Goal: Task Accomplishment & Management: Manage account settings

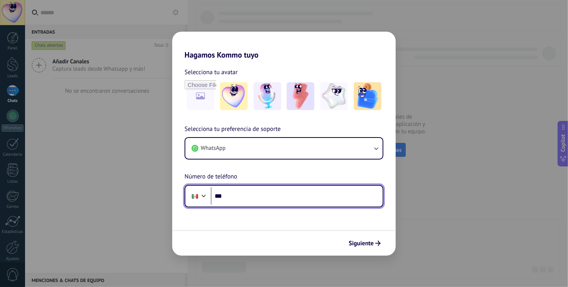
click at [260, 199] on input "***" at bounding box center [297, 196] width 172 height 18
type input "**********"
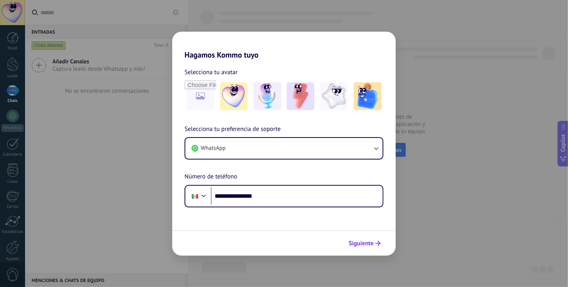
click at [364, 240] on span "Siguiente" at bounding box center [361, 242] width 25 height 5
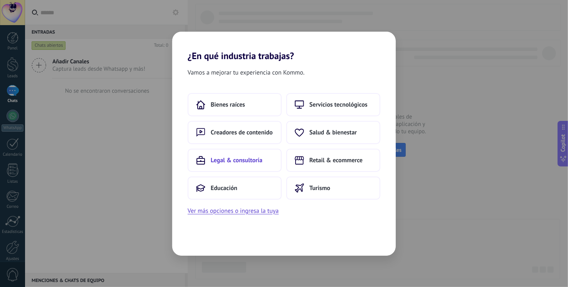
click at [247, 157] on span "Legal & consultoría" at bounding box center [237, 160] width 52 height 8
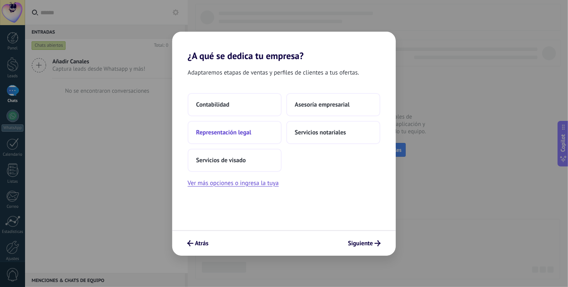
click at [235, 134] on span "Representación legal" at bounding box center [223, 132] width 55 height 8
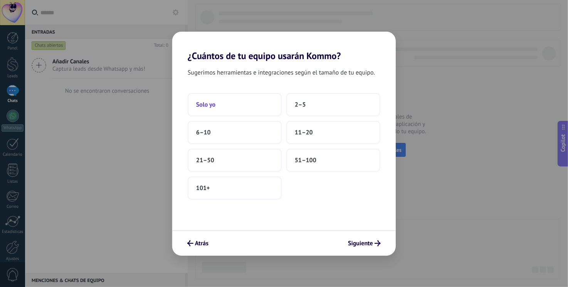
click at [242, 107] on button "Solo yo" at bounding box center [235, 104] width 94 height 23
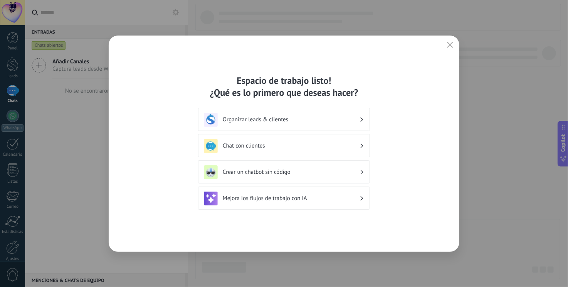
click at [305, 174] on h3 "Crear un chatbot sin código" at bounding box center [291, 171] width 137 height 7
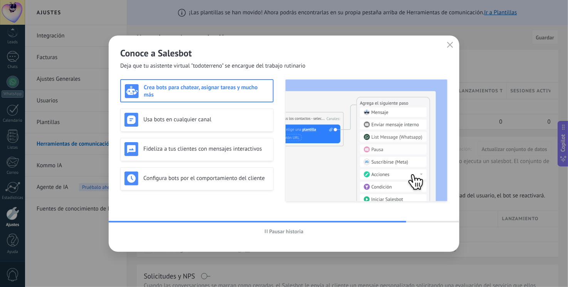
click at [282, 229] on span "Pausar historia" at bounding box center [287, 230] width 34 height 5
click at [195, 123] on div "Usa bots en cualquier canal" at bounding box center [197, 120] width 145 height 14
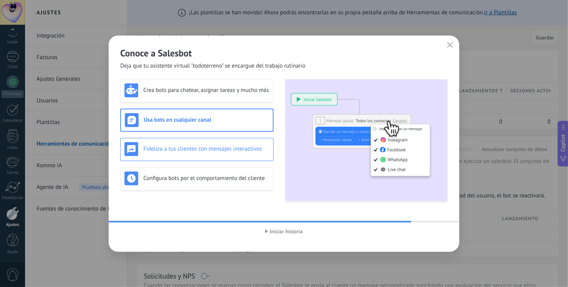
click at [214, 146] on h3 "Fideliza a tus clientes con mensajes interactivos" at bounding box center [206, 148] width 126 height 7
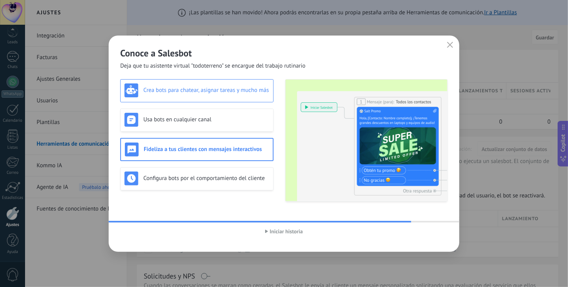
click at [230, 84] on div "Crea bots para chatear, asignar tareas y mucho más" at bounding box center [197, 90] width 145 height 14
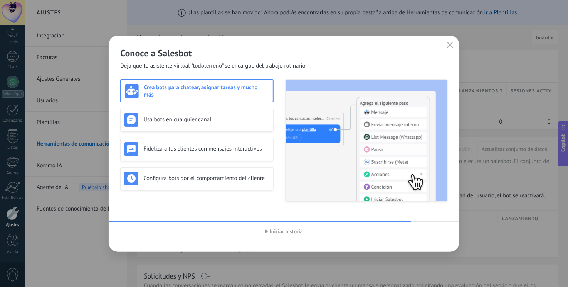
click at [281, 231] on span "Iniciar historia" at bounding box center [286, 230] width 33 height 5
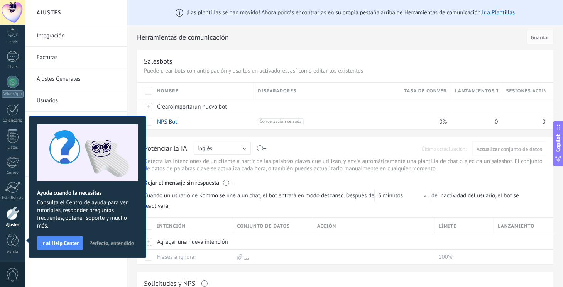
click at [120, 240] on span "Perfecto, entendido" at bounding box center [111, 242] width 45 height 5
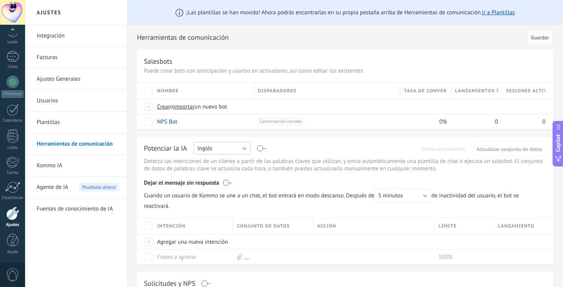
click at [232, 152] on button "Inglés" at bounding box center [222, 148] width 57 height 13
click at [221, 173] on span "Español" at bounding box center [218, 174] width 59 height 7
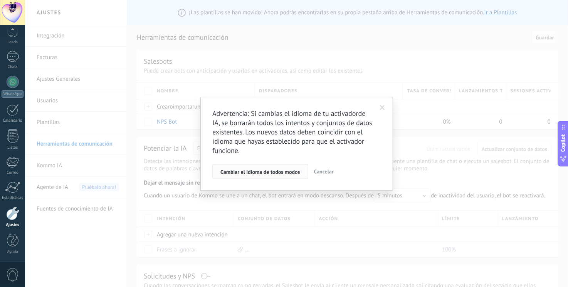
click at [282, 170] on span "Cambiar el idioma de todos modos" at bounding box center [261, 171] width 80 height 5
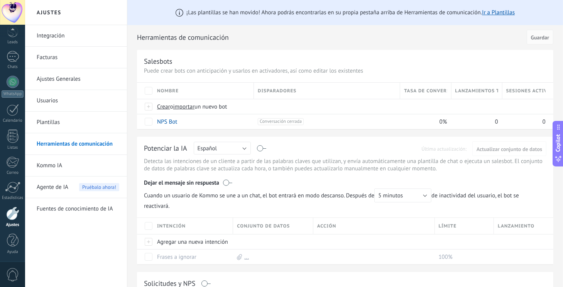
click at [12, 214] on div at bounding box center [12, 212] width 13 height 13
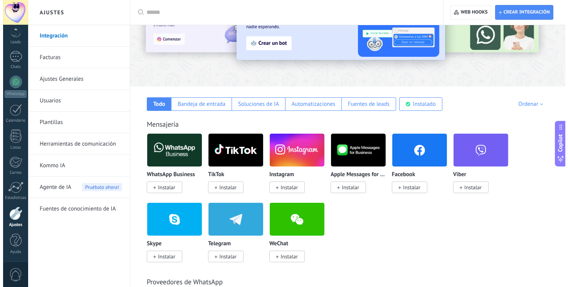
scroll to position [75, 0]
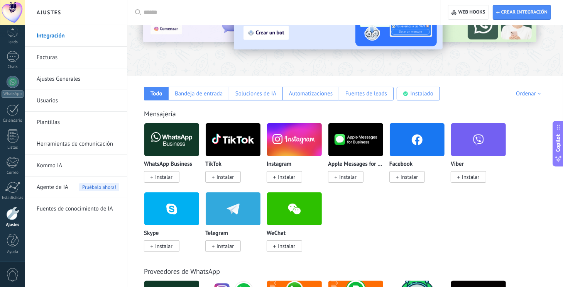
click at [167, 175] on span "Instalar" at bounding box center [163, 176] width 17 height 7
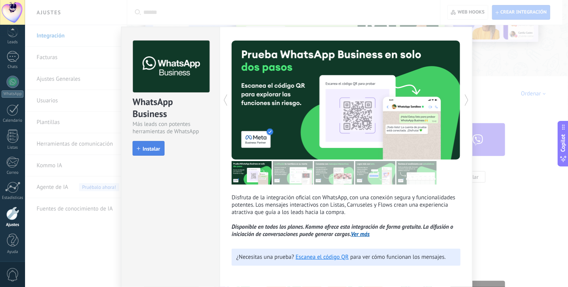
click at [152, 150] on span "Instalar" at bounding box center [151, 148] width 17 height 5
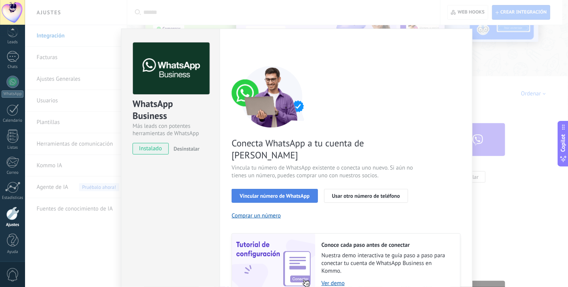
click at [291, 193] on span "Vincular número de WhatsApp" at bounding box center [275, 195] width 70 height 5
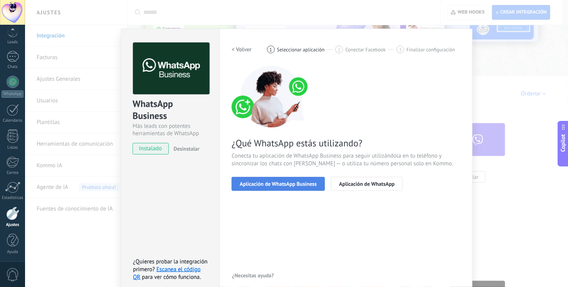
click at [301, 181] on span "Aplicación de WhatsApp Business" at bounding box center [278, 183] width 77 height 5
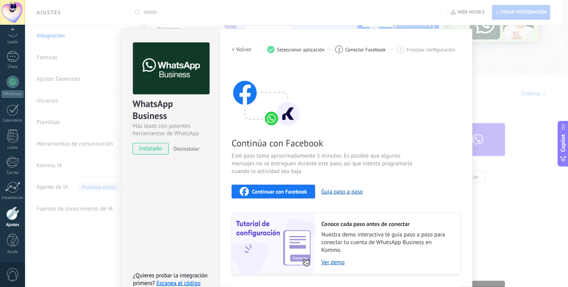
click at [284, 194] on span "Continuar con Facebook" at bounding box center [279, 191] width 55 height 5
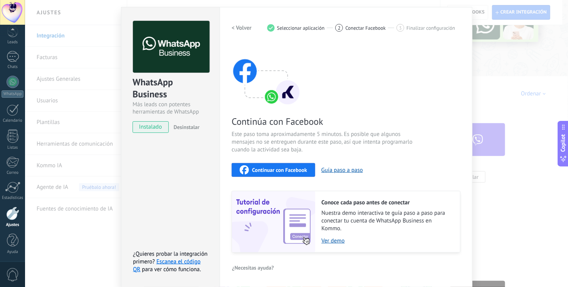
click at [182, 128] on span "Desinstalar" at bounding box center [187, 126] width 26 height 7
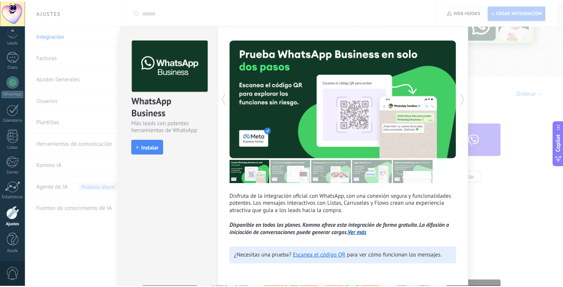
scroll to position [0, 0]
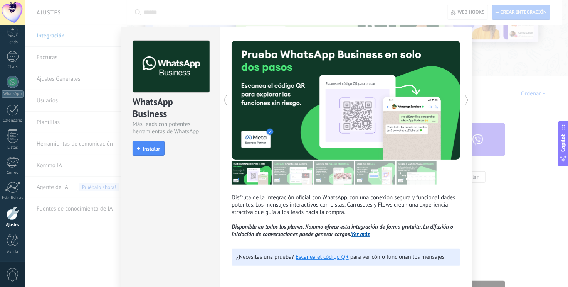
click at [486, 59] on div "WhatsApp Business Más leads con potentes herramientas de WhatsApp install Insta…" at bounding box center [296, 143] width 543 height 287
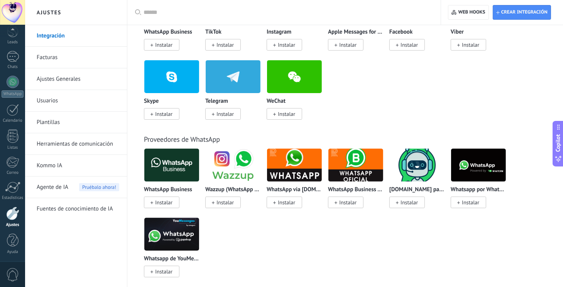
scroll to position [214, 0]
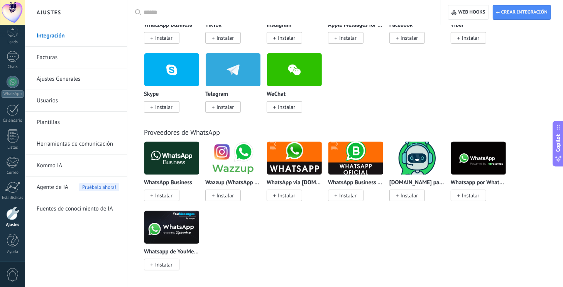
click at [351, 196] on span "Instalar" at bounding box center [347, 195] width 17 height 7
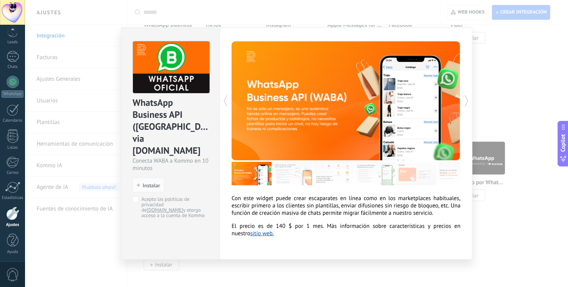
click at [480, 84] on div "WhatsApp Business API (WABA) via Radist.Online Conecta WABA a Kommo en 10 minut…" at bounding box center [296, 143] width 543 height 287
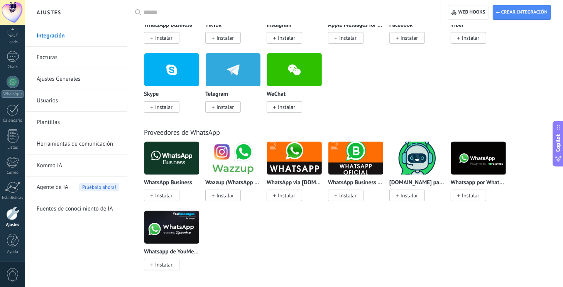
click at [420, 192] on span "Instalar" at bounding box center [406, 195] width 35 height 12
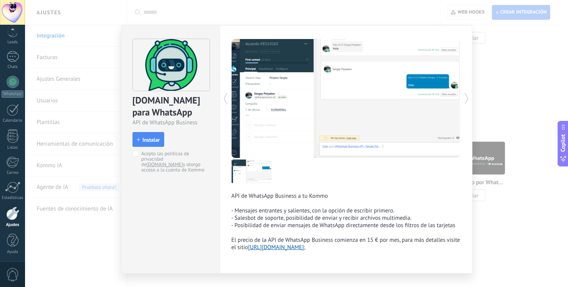
click at [524, 101] on div "[DOMAIN_NAME] para WhatsApp API de WhatsApp Business install Instalar Acepto la…" at bounding box center [296, 143] width 543 height 287
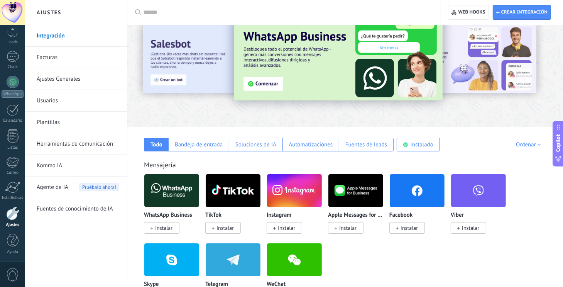
scroll to position [0, 0]
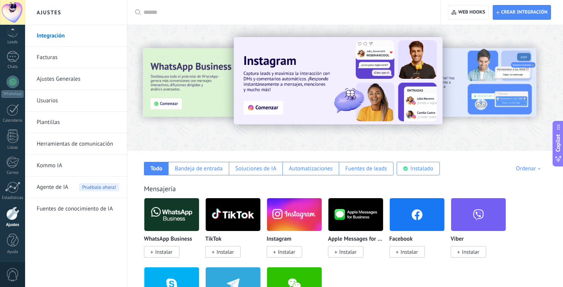
click at [207, 13] on input "text" at bounding box center [286, 12] width 286 height 8
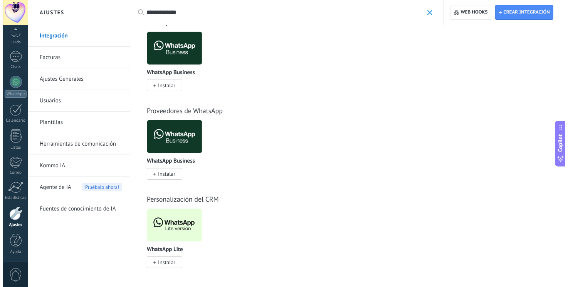
scroll to position [23, 0]
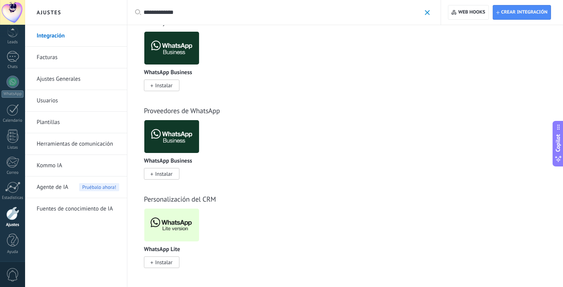
type input "**********"
click at [157, 260] on span "Instalar" at bounding box center [163, 261] width 17 height 7
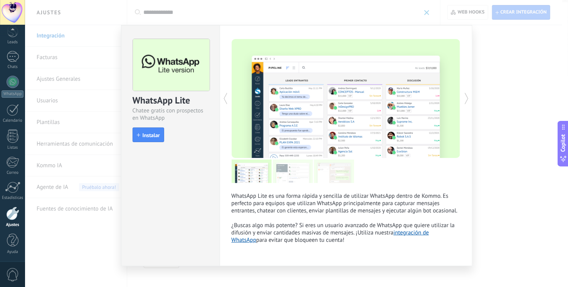
scroll to position [8, 0]
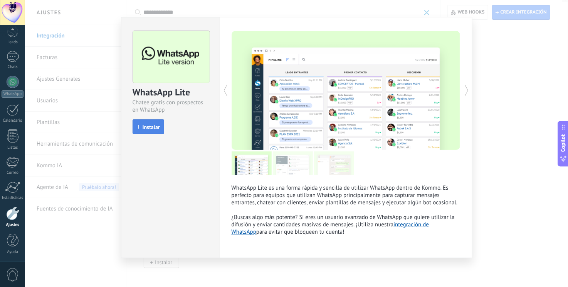
click at [144, 124] on span "Instalar" at bounding box center [151, 126] width 17 height 5
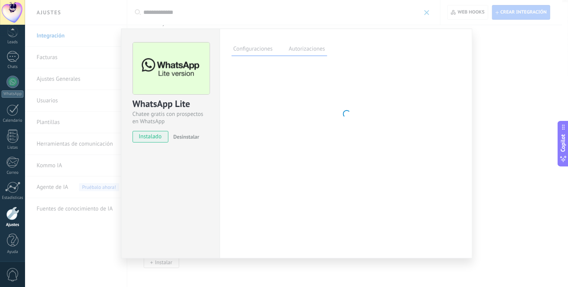
scroll to position [0, 0]
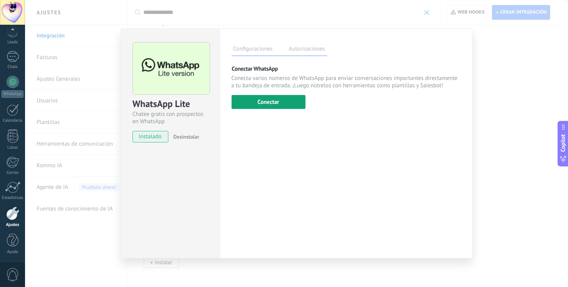
click at [264, 106] on button "Conectar" at bounding box center [269, 102] width 74 height 14
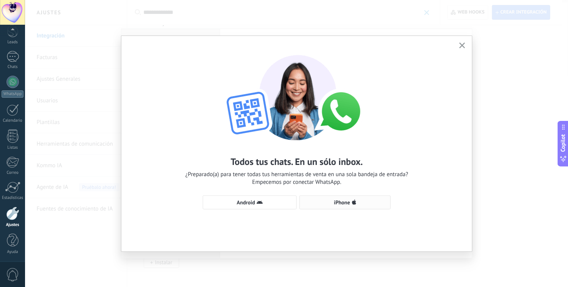
click at [341, 202] on span "iPhone" at bounding box center [342, 201] width 16 height 5
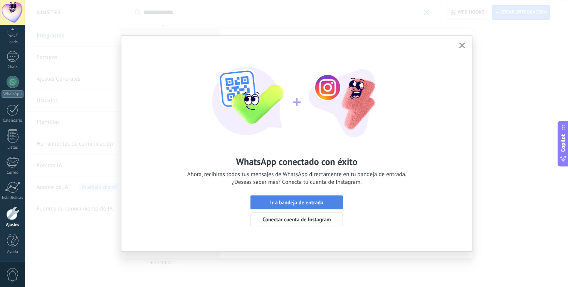
click at [311, 201] on span "Ir a bandeja de entrada" at bounding box center [296, 201] width 53 height 5
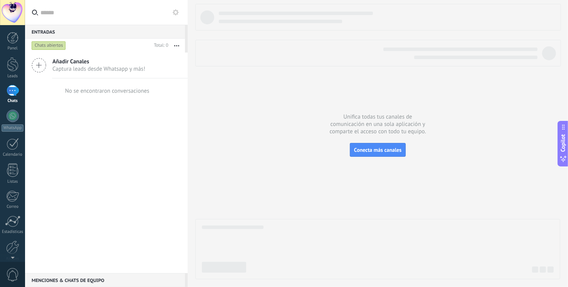
click at [39, 66] on use at bounding box center [39, 65] width 14 height 14
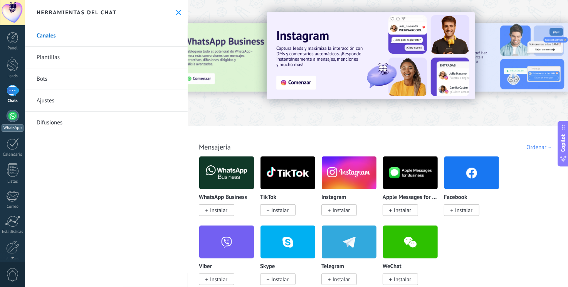
click at [14, 118] on div at bounding box center [13, 116] width 12 height 12
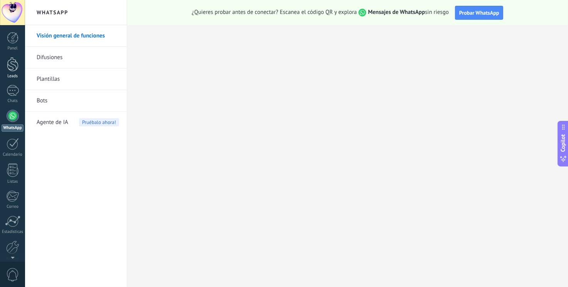
click at [12, 61] on div at bounding box center [13, 64] width 12 height 14
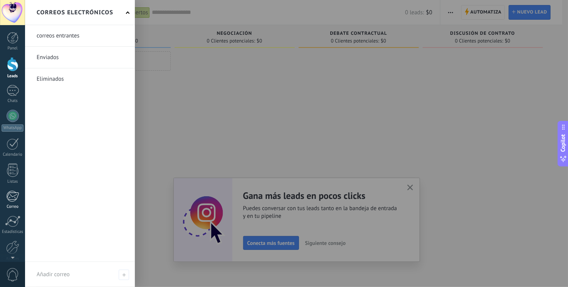
click at [12, 192] on div at bounding box center [12, 196] width 13 height 12
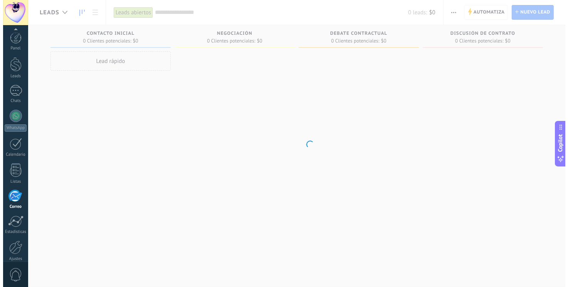
scroll to position [34, 0]
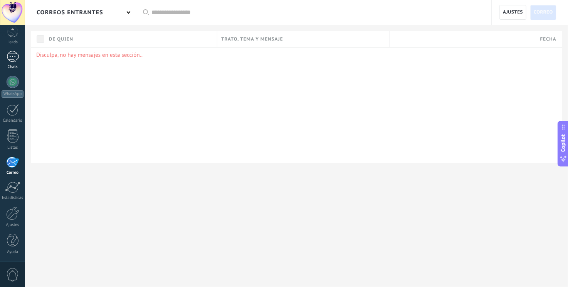
click at [12, 57] on div at bounding box center [13, 56] width 12 height 11
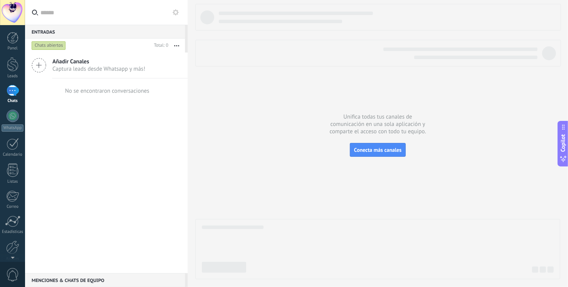
click at [92, 68] on span "Captura leads desde Whatsapp y más!" at bounding box center [98, 68] width 93 height 7
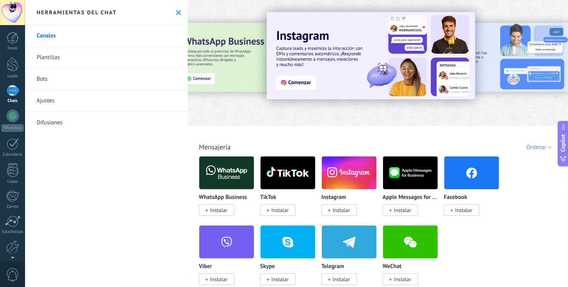
click at [79, 57] on link "Plantillas" at bounding box center [106, 58] width 163 height 22
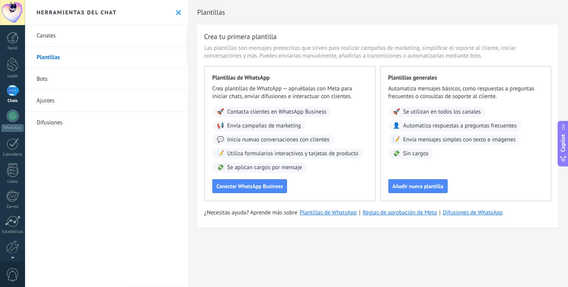
click at [90, 74] on link "Bots" at bounding box center [106, 79] width 163 height 22
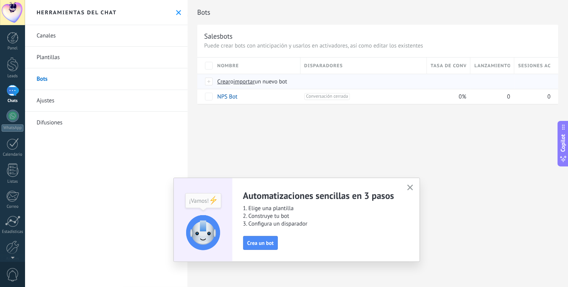
click at [226, 80] on span "Crear" at bounding box center [223, 81] width 13 height 7
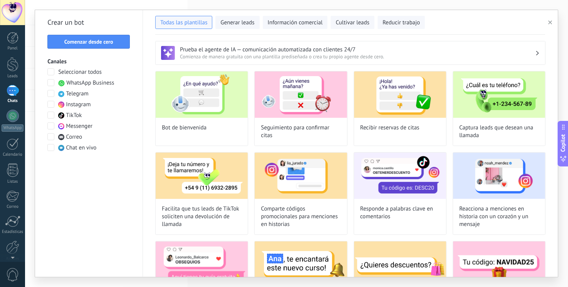
click at [91, 83] on span "WhatsApp Business" at bounding box center [90, 83] width 48 height 8
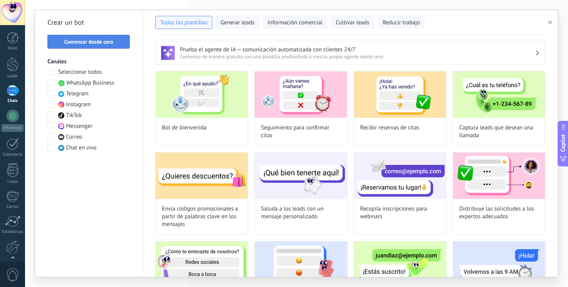
click at [86, 39] on span "Comenzar desde cero" at bounding box center [88, 41] width 49 height 5
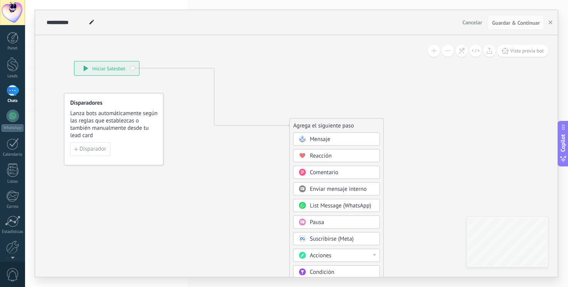
drag, startPoint x: 236, startPoint y: 100, endPoint x: 113, endPoint y: 67, distance: 127.3
click at [113, 67] on div "**********" at bounding box center [106, 68] width 65 height 14
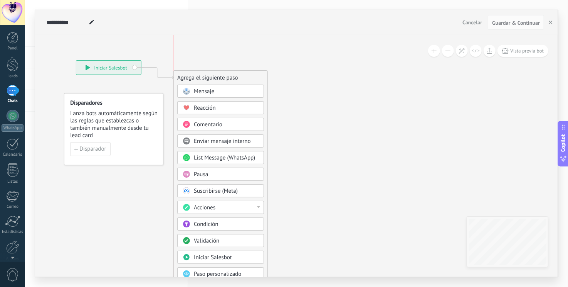
drag, startPoint x: 344, startPoint y: 125, endPoint x: 231, endPoint y: 76, distance: 122.5
click at [231, 76] on div "Agrega el siguiente paso" at bounding box center [221, 77] width 94 height 13
click at [11, 60] on div at bounding box center [13, 64] width 12 height 14
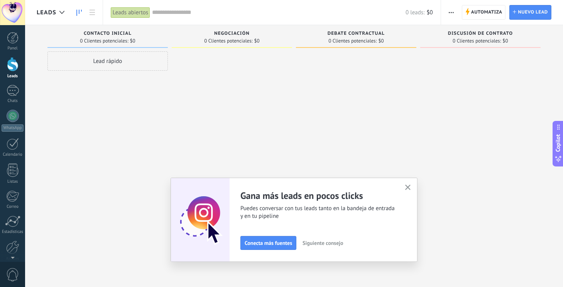
click at [113, 64] on div "Lead rápido" at bounding box center [107, 60] width 120 height 19
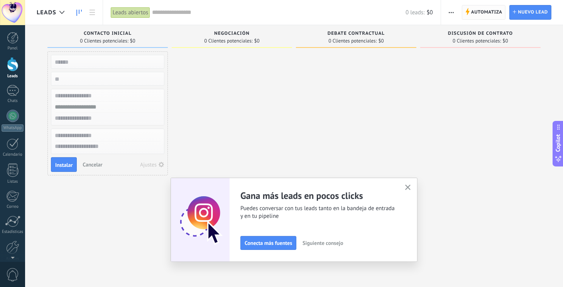
click at [487, 11] on span "Automatiza" at bounding box center [486, 12] width 31 height 14
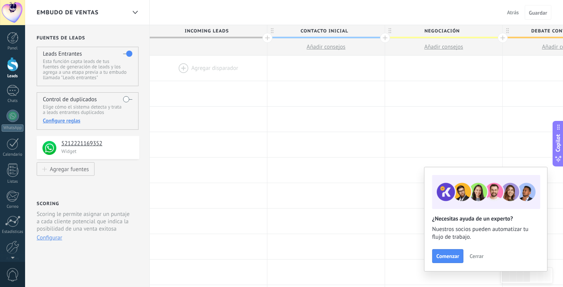
click at [207, 70] on div at bounding box center [208, 68] width 117 height 25
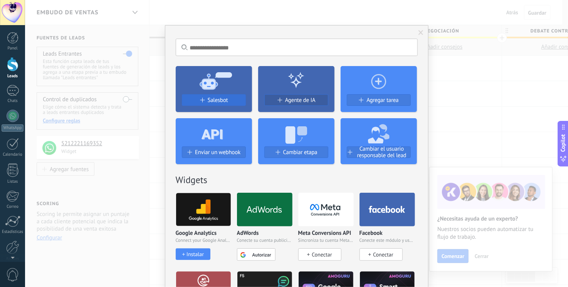
click at [217, 96] on button "Salesbot" at bounding box center [214, 100] width 64 height 12
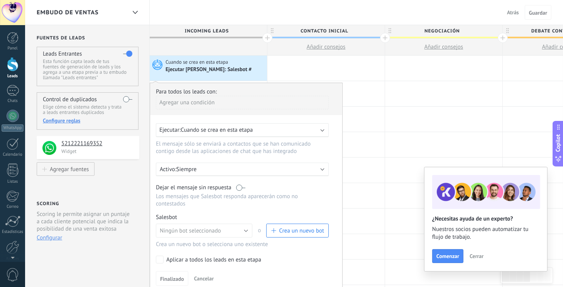
click at [298, 228] on button "Crea un nuevo bot" at bounding box center [297, 230] width 62 height 14
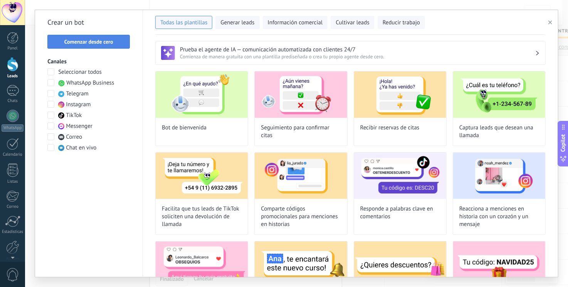
click at [108, 40] on span "Comenzar desde cero" at bounding box center [88, 41] width 49 height 5
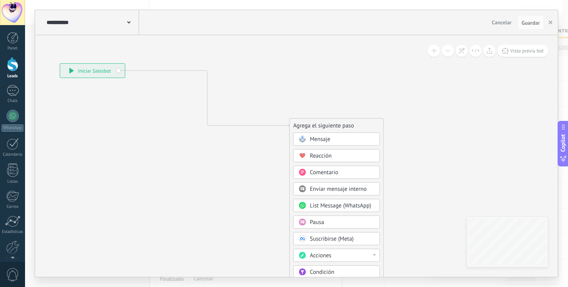
drag, startPoint x: 228, startPoint y: 95, endPoint x: 89, endPoint y: 64, distance: 142.6
click at [89, 64] on div "**********" at bounding box center [92, 71] width 65 height 14
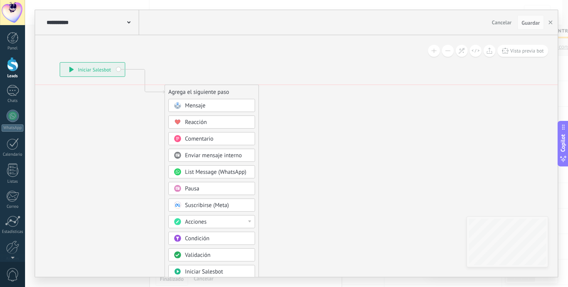
drag, startPoint x: 305, startPoint y: 124, endPoint x: 180, endPoint y: 90, distance: 129.1
click at [180, 90] on div "Agrega el siguiente paso" at bounding box center [212, 92] width 94 height 13
click at [209, 104] on div "Mensaje" at bounding box center [217, 106] width 65 height 8
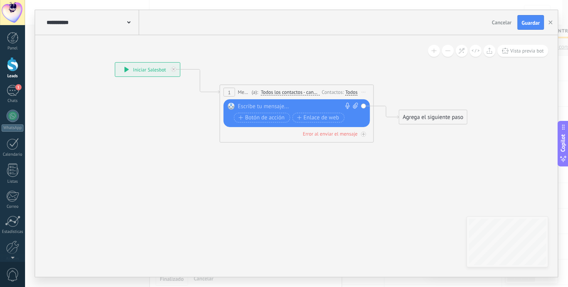
click at [256, 106] on div at bounding box center [295, 107] width 115 height 8
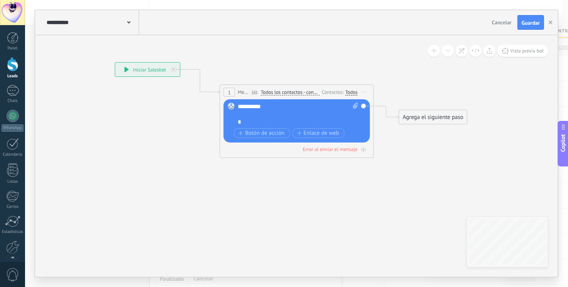
click at [255, 115] on div at bounding box center [294, 114] width 113 height 8
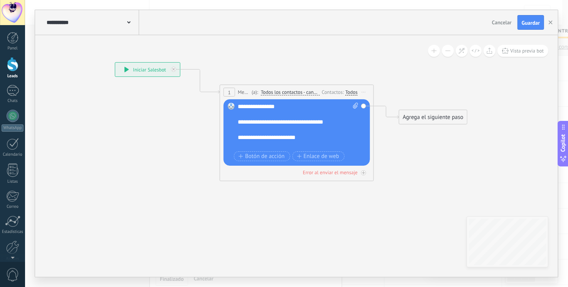
scroll to position [46, 0]
click at [268, 153] on span "Botón de acción" at bounding box center [262, 156] width 46 height 6
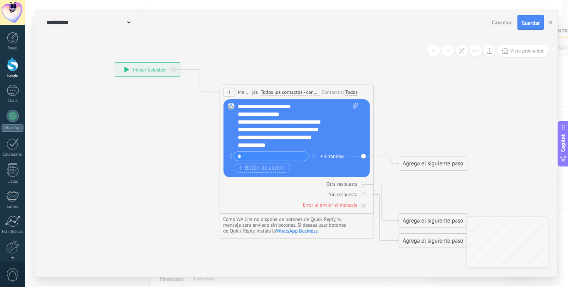
scroll to position [43, 0]
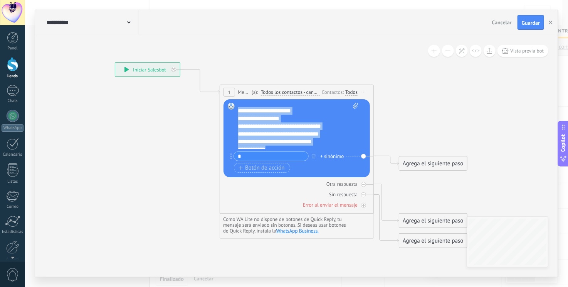
drag, startPoint x: 270, startPoint y: 147, endPoint x: 239, endPoint y: 108, distance: 49.9
click at [239, 108] on div "**********" at bounding box center [298, 126] width 121 height 46
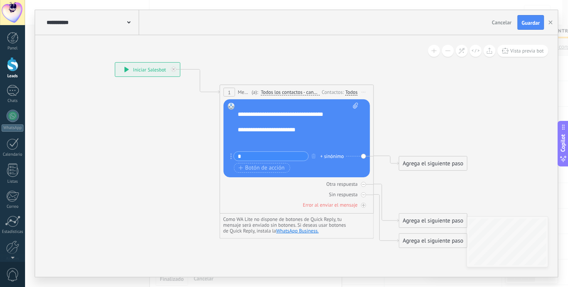
scroll to position [0, 0]
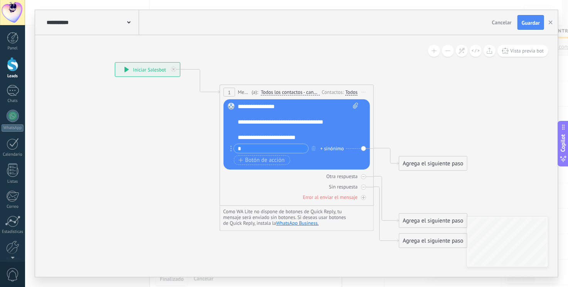
click at [252, 145] on input "*" at bounding box center [271, 148] width 74 height 9
paste input "**********"
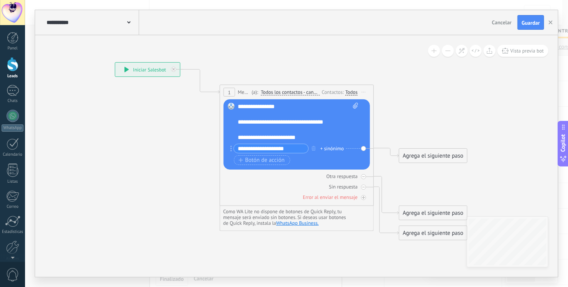
click at [291, 148] on input "**********" at bounding box center [271, 148] width 74 height 9
click at [244, 150] on input "**********" at bounding box center [271, 148] width 74 height 9
type input "**********"
click at [258, 159] on span "Botón de acción" at bounding box center [262, 160] width 46 height 6
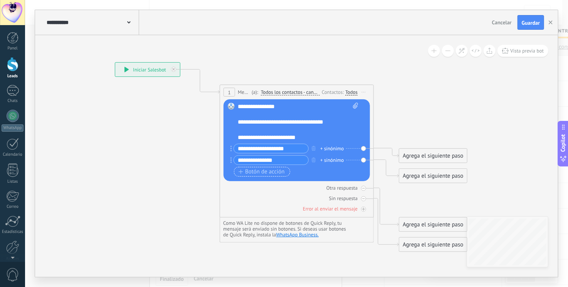
type input "**********"
click at [259, 169] on span "Botón de acción" at bounding box center [262, 172] width 46 height 6
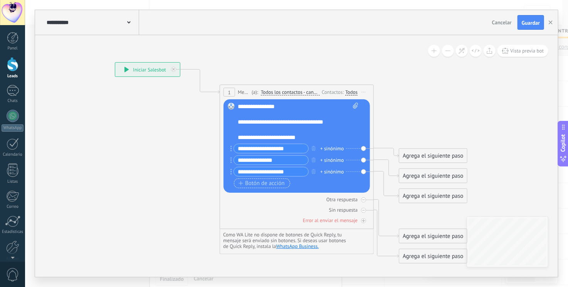
type input "**********"
click at [261, 182] on span "Botón de acción" at bounding box center [262, 183] width 46 height 6
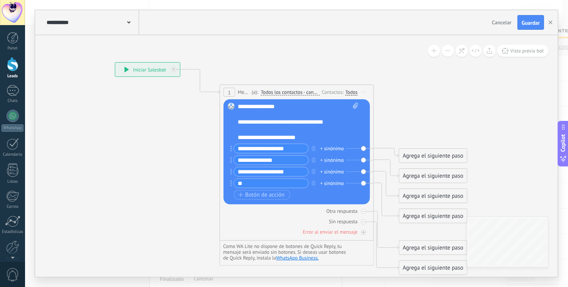
type input "*"
type input "**********"
click at [245, 172] on input "**********" at bounding box center [271, 171] width 74 height 9
type input "**********"
click at [244, 179] on input "**********" at bounding box center [271, 183] width 74 height 9
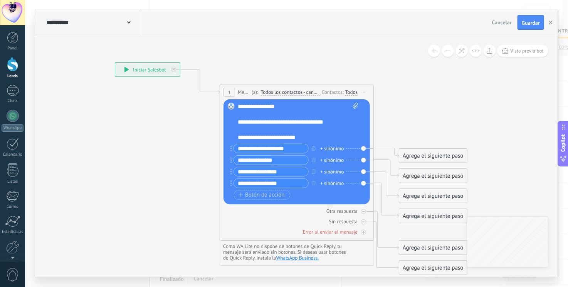
drag, startPoint x: 280, startPoint y: 184, endPoint x: 232, endPoint y: 181, distance: 48.3
click at [232, 181] on div "**********" at bounding box center [270, 183] width 78 height 10
type input "**********"
click at [283, 172] on input "**********" at bounding box center [271, 171] width 74 height 9
type input "**********"
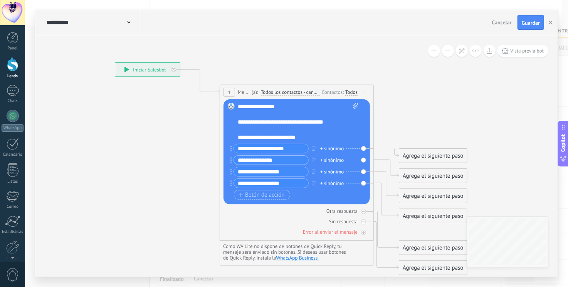
click at [242, 161] on input "**********" at bounding box center [271, 159] width 74 height 9
type input "**********"
click at [244, 150] on input "**********" at bounding box center [271, 148] width 74 height 9
type input "**********"
click at [256, 194] on span "Botón de acción" at bounding box center [262, 195] width 46 height 6
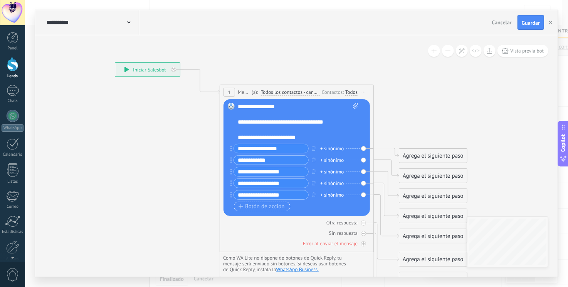
type input "**********"
click at [273, 204] on span "Botón de acción" at bounding box center [262, 206] width 46 height 6
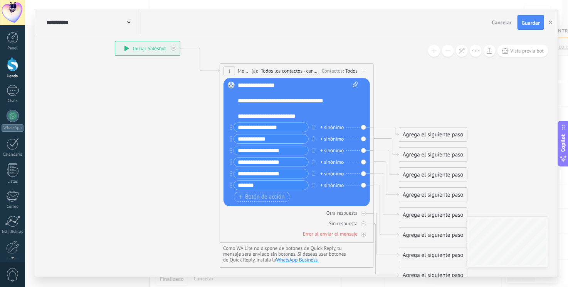
type input "*******"
click at [424, 137] on div "Agrega el siguiente paso" at bounding box center [433, 134] width 67 height 13
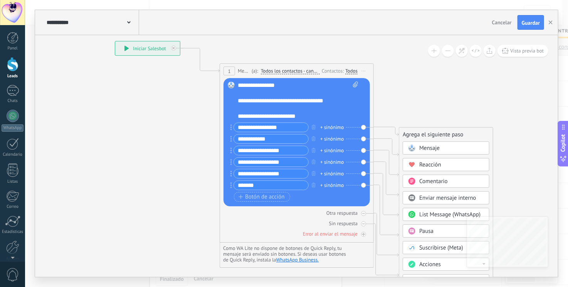
click at [431, 145] on span "Mensaje" at bounding box center [430, 147] width 20 height 7
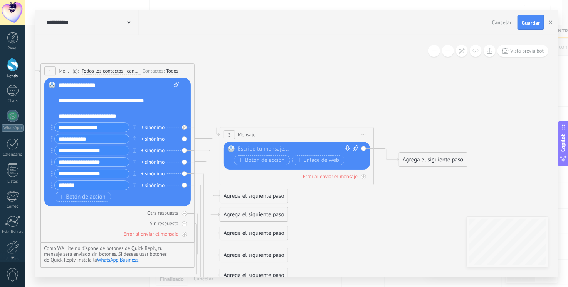
click at [277, 148] on div at bounding box center [295, 149] width 115 height 8
click at [277, 146] on div at bounding box center [295, 149] width 115 height 8
paste div
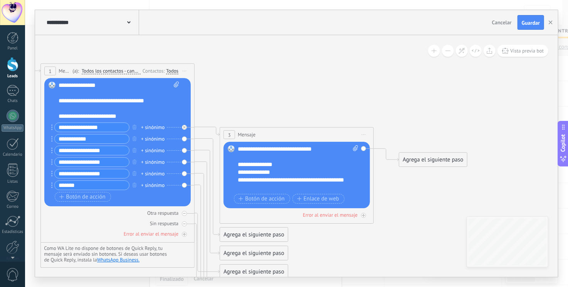
scroll to position [39, 0]
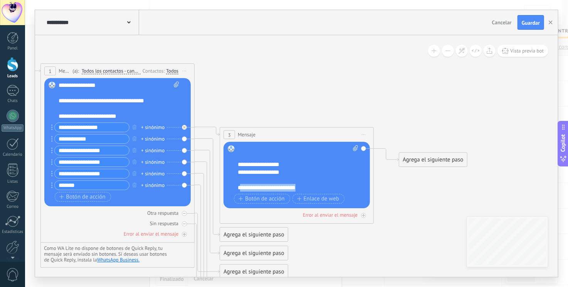
drag, startPoint x: 304, startPoint y: 186, endPoint x: 239, endPoint y: 185, distance: 64.8
click at [239, 185] on div "**********" at bounding box center [292, 188] width 108 height 8
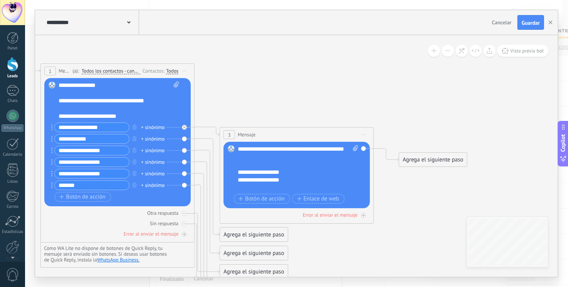
scroll to position [23, 0]
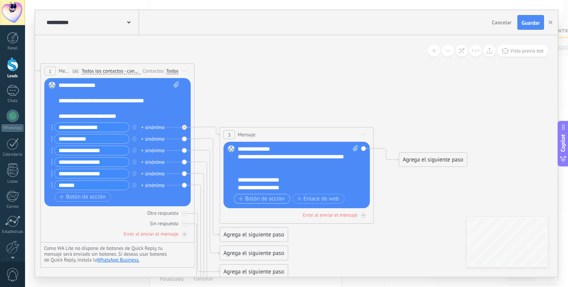
click at [248, 197] on span "Botón de acción" at bounding box center [262, 199] width 46 height 6
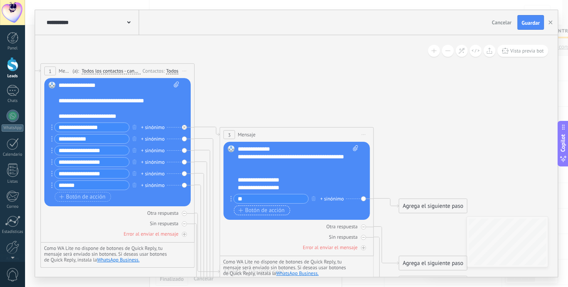
type input "*"
type input "*****"
click at [258, 208] on span "Botón de acción" at bounding box center [262, 210] width 46 height 6
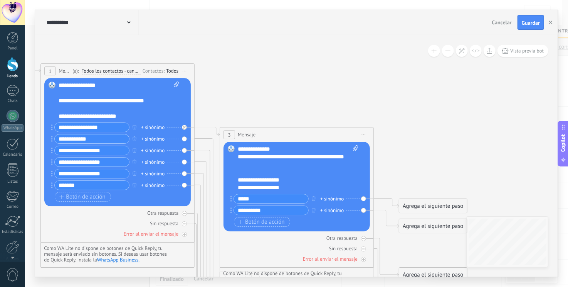
type input "**********"
click at [423, 204] on div "Agrega el siguiente paso" at bounding box center [433, 205] width 67 height 13
click at [432, 223] on span "Mensaje" at bounding box center [430, 219] width 20 height 7
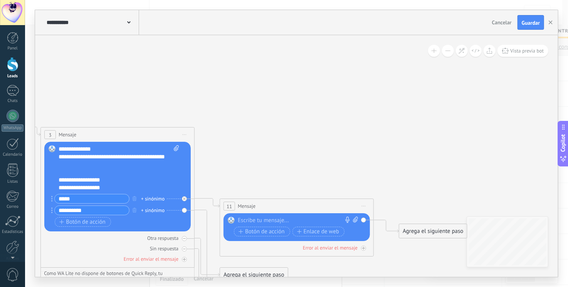
click at [312, 221] on div at bounding box center [295, 220] width 115 height 8
paste div
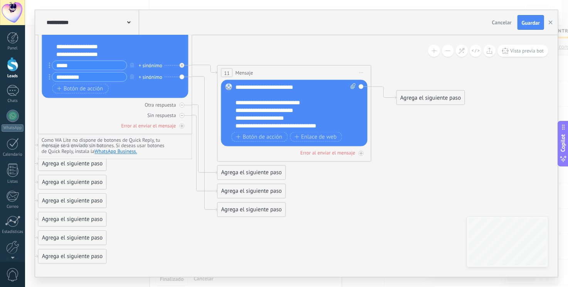
click at [244, 210] on div "Agrega el siguiente paso" at bounding box center [251, 209] width 67 height 13
click at [257, 220] on span "Mensaje" at bounding box center [248, 222] width 20 height 7
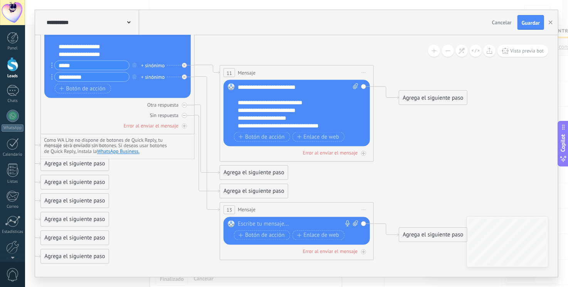
click at [273, 221] on div at bounding box center [295, 224] width 115 height 8
paste div
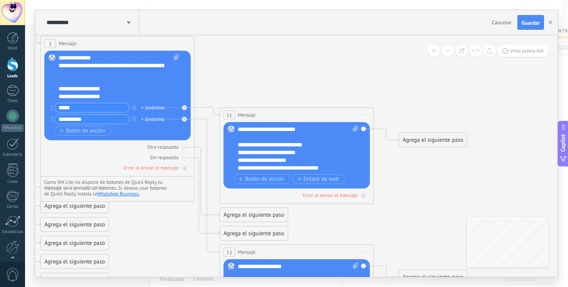
scroll to position [39, 0]
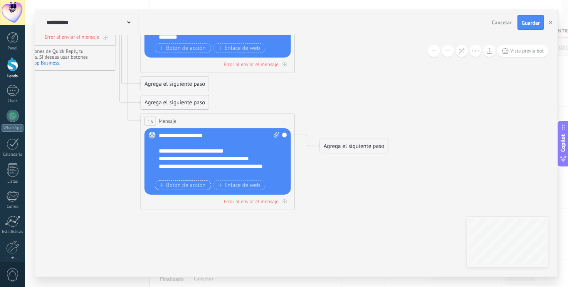
click at [184, 187] on span "Botón de acción" at bounding box center [183, 185] width 46 height 6
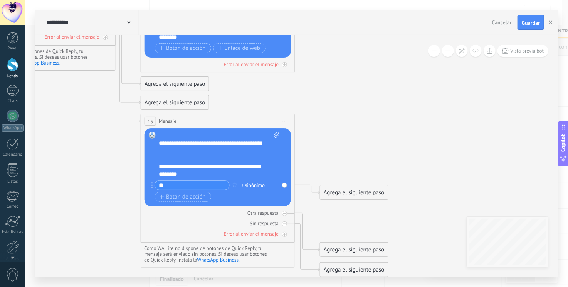
type input "*"
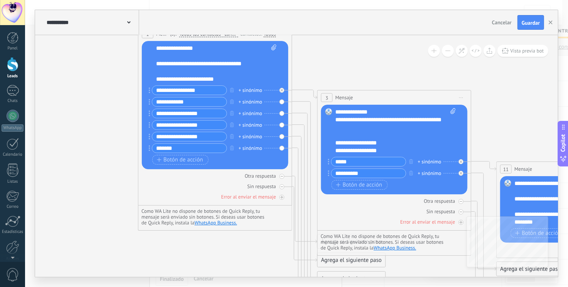
click at [148, 92] on div "Reemplazar Quitar Convertir a mensaje de voz Arrastre la imagen aquí para adjun…" at bounding box center [215, 105] width 147 height 128
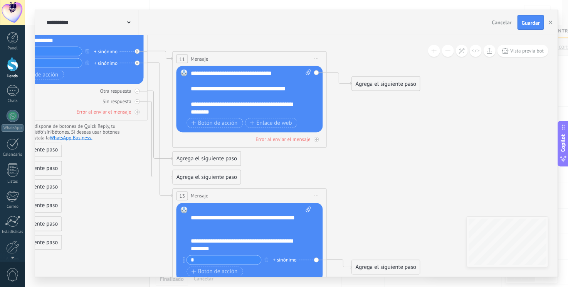
click at [373, 83] on div "Agrega el siguiente paso" at bounding box center [385, 84] width 67 height 13
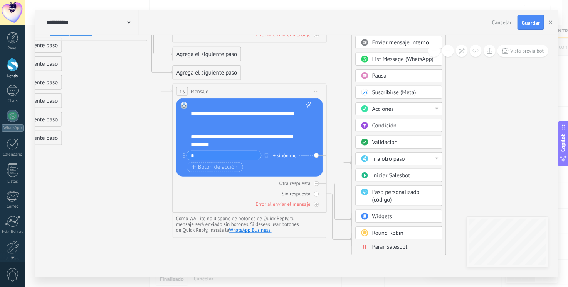
click at [398, 248] on div "Parar Salesbot" at bounding box center [405, 247] width 65 height 8
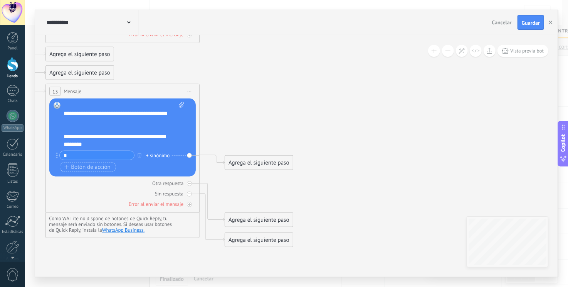
click at [256, 162] on div "Agrega el siguiente paso" at bounding box center [258, 162] width 67 height 13
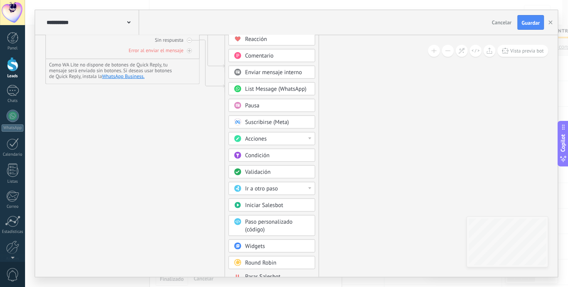
click at [277, 135] on div "Acciones" at bounding box center [277, 139] width 65 height 8
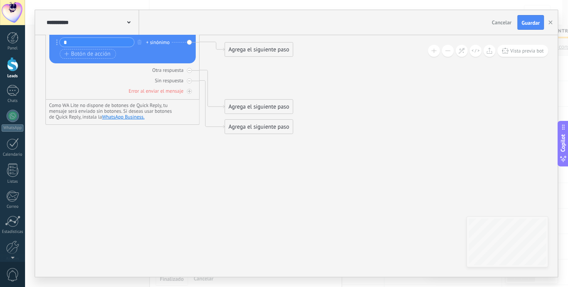
click at [249, 43] on div "Agrega el siguiente paso" at bounding box center [258, 49] width 67 height 13
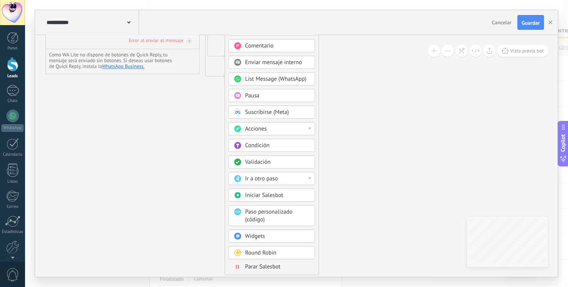
click at [270, 265] on span "Parar Salesbot" at bounding box center [262, 266] width 35 height 7
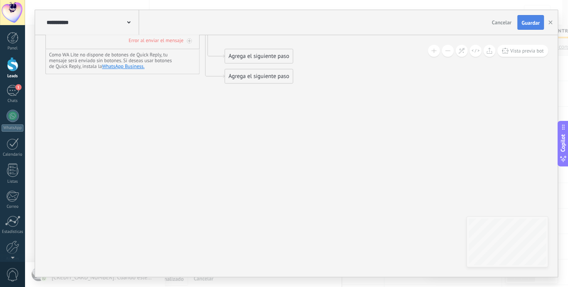
click at [527, 28] on button "Guardar" at bounding box center [531, 22] width 27 height 15
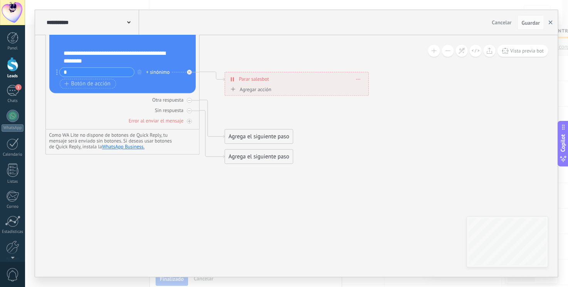
click at [550, 23] on use "button" at bounding box center [551, 22] width 4 height 4
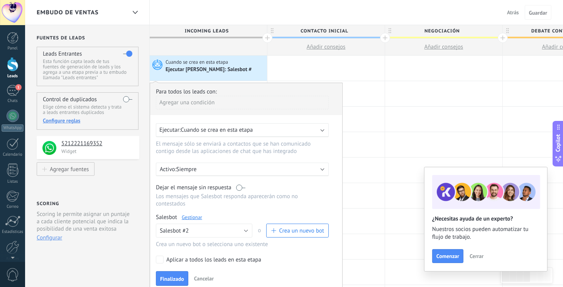
click at [219, 69] on div "Ejecutar Salesbot: Salesbot #" at bounding box center [208, 69] width 87 height 7
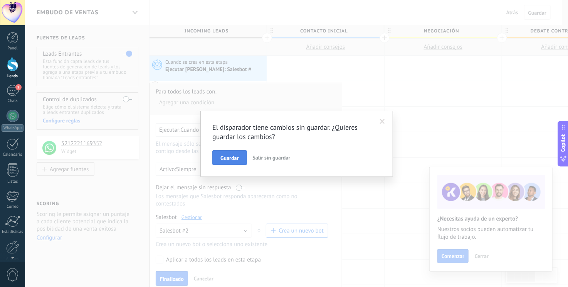
click at [239, 157] on button "Guardar" at bounding box center [229, 157] width 34 height 15
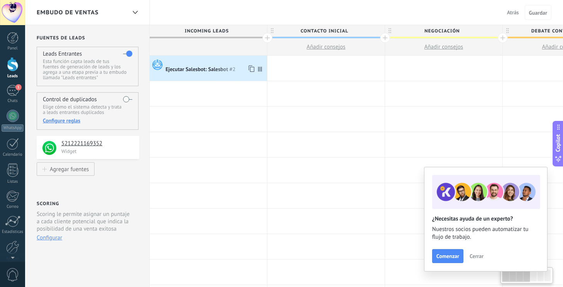
click at [205, 68] on div "Ejecutar Salesbot: Salesbot #2" at bounding box center [200, 69] width 71 height 7
click at [201, 69] on div "Ejecutar Salesbot: Salesbot #2" at bounding box center [200, 69] width 71 height 7
click at [478, 256] on span "Cerrar" at bounding box center [476, 255] width 14 height 5
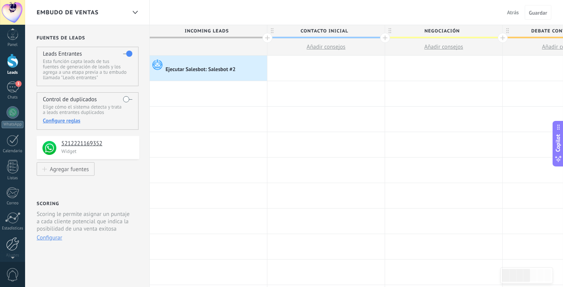
click at [12, 245] on div at bounding box center [12, 243] width 13 height 13
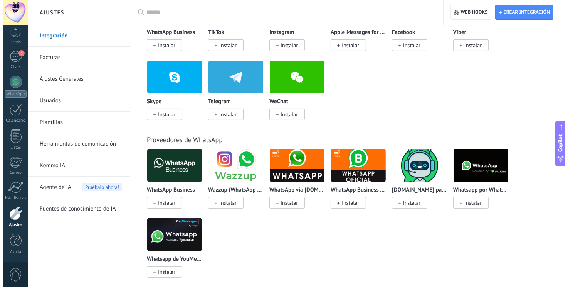
scroll to position [210, 0]
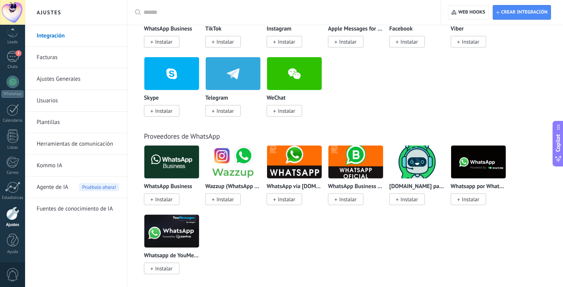
click at [18, 276] on span "0" at bounding box center [12, 274] width 13 height 13
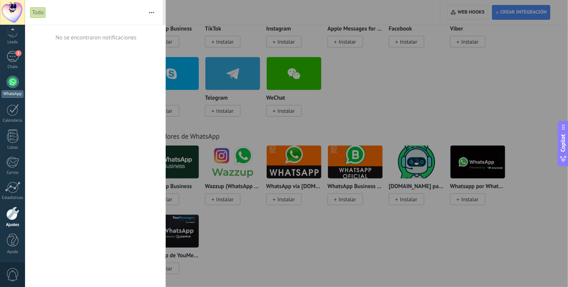
click at [15, 84] on div at bounding box center [13, 82] width 12 height 12
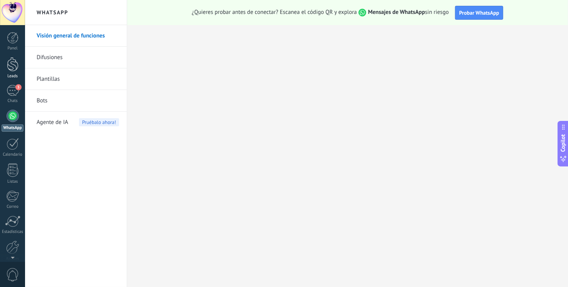
click at [14, 65] on div at bounding box center [13, 64] width 12 height 14
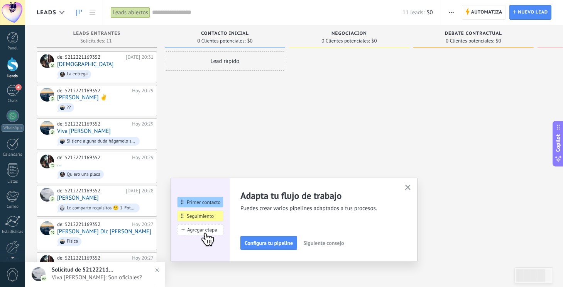
click at [413, 189] on button "button" at bounding box center [408, 187] width 10 height 10
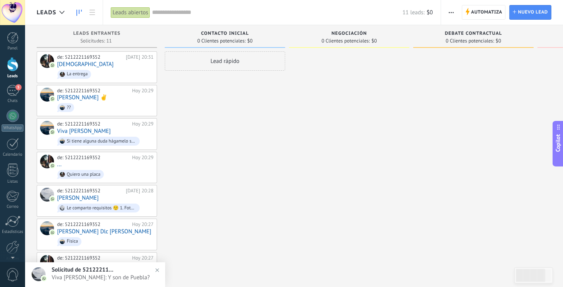
click at [454, 13] on use "button" at bounding box center [450, 12] width 5 height 1
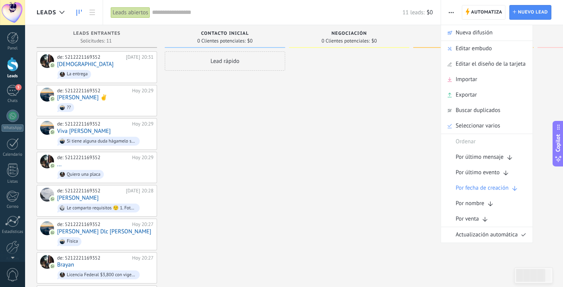
click at [344, 12] on input "text" at bounding box center [277, 12] width 250 height 8
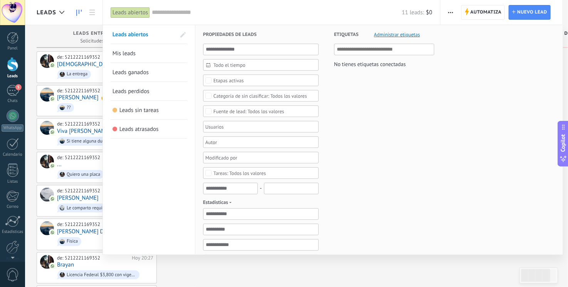
click at [421, 161] on div "Etiquetas Administrar etiquetas No tienes etiquetas conectadas" at bounding box center [377, 243] width 116 height 436
click at [344, 7] on div "11 leads: $0" at bounding box center [292, 12] width 281 height 25
click at [448, 10] on div at bounding box center [284, 143] width 568 height 287
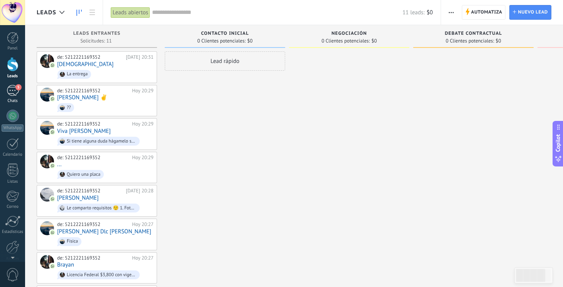
click at [11, 86] on div "5" at bounding box center [13, 90] width 12 height 11
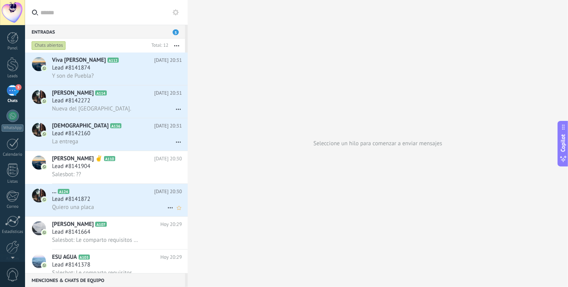
click at [134, 203] on div "Lead #8141872" at bounding box center [117, 199] width 130 height 8
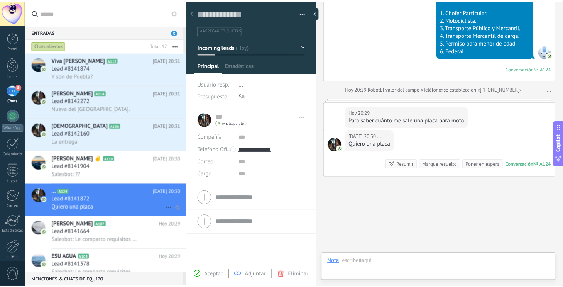
scroll to position [11, 0]
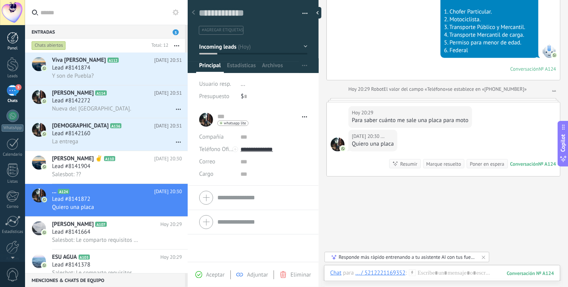
click at [10, 45] on link "Panel" at bounding box center [12, 41] width 25 height 19
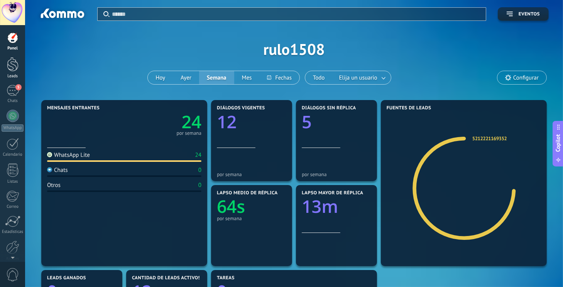
click at [10, 74] on div "Leads" at bounding box center [13, 76] width 22 height 5
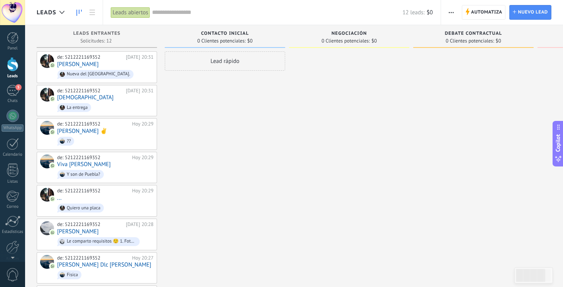
click at [449, 8] on span "button" at bounding box center [450, 12] width 5 height 15
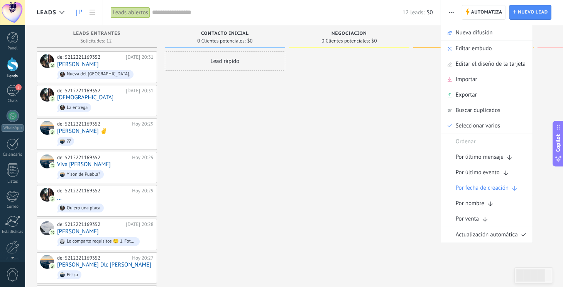
click at [449, 8] on span "button" at bounding box center [450, 12] width 5 height 15
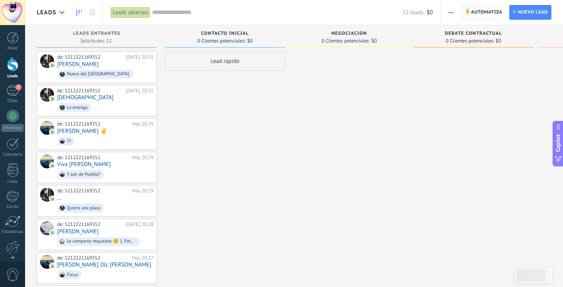
click at [476, 10] on span "Automatiza" at bounding box center [486, 12] width 31 height 14
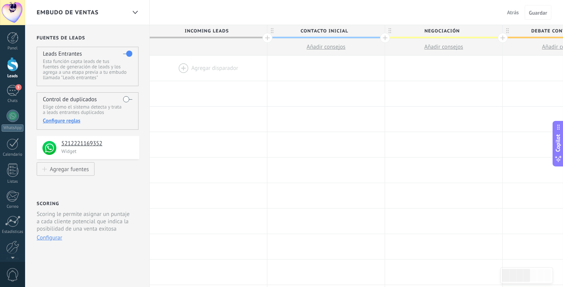
click at [208, 66] on div at bounding box center [208, 68] width 117 height 25
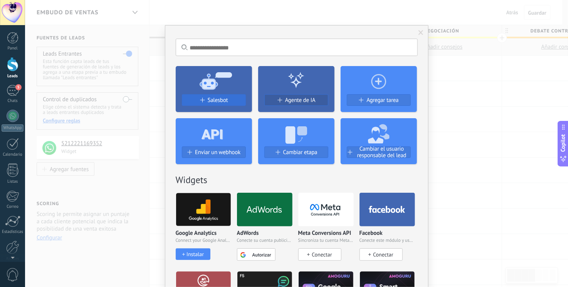
click at [216, 99] on span "Salesbot" at bounding box center [218, 100] width 20 height 7
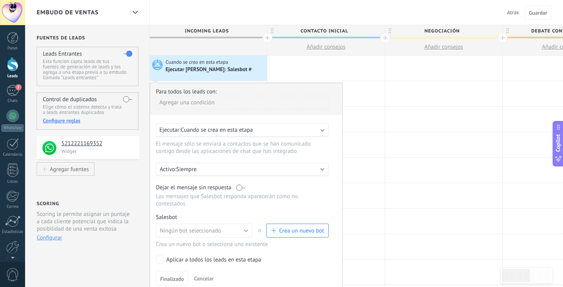
click at [293, 227] on span "Crea un nuevo bot" at bounding box center [301, 230] width 45 height 7
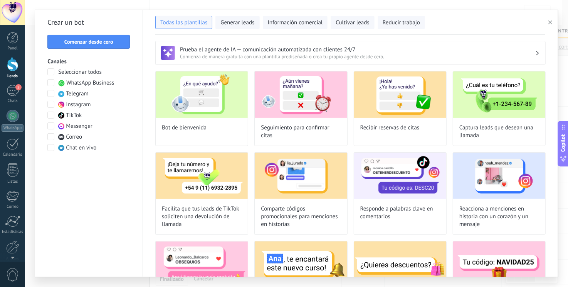
click at [548, 19] on button "button" at bounding box center [552, 22] width 13 height 9
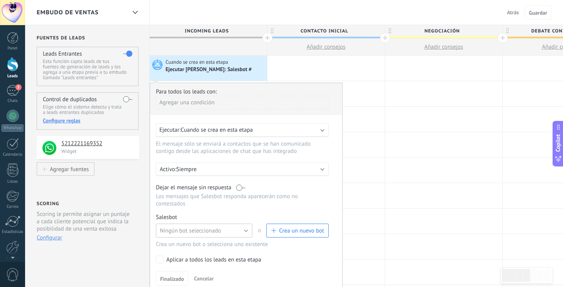
click at [217, 227] on span "Ningún bot seleccionado" at bounding box center [190, 230] width 61 height 7
click at [201, 240] on span "Salesbot #2" at bounding box center [200, 243] width 98 height 7
click at [174, 271] on button "Finalizado" at bounding box center [172, 278] width 32 height 15
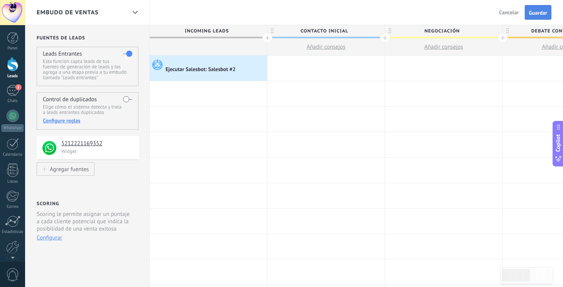
click at [549, 13] on button "Guardar" at bounding box center [537, 12] width 27 height 15
click at [513, 14] on span "Salir" at bounding box center [513, 12] width 10 height 7
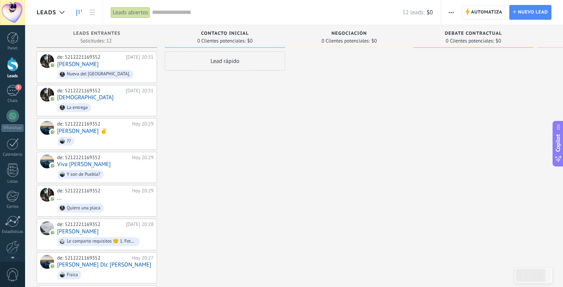
click at [452, 13] on span "button" at bounding box center [450, 12] width 5 height 15
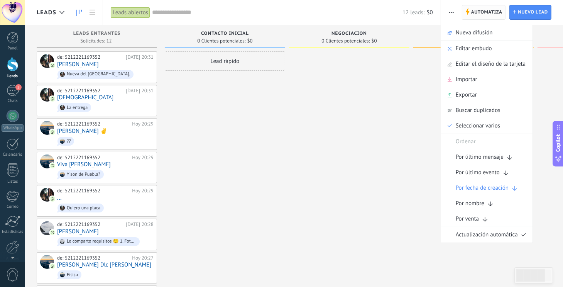
click at [482, 12] on span "Automatiza" at bounding box center [486, 12] width 31 height 14
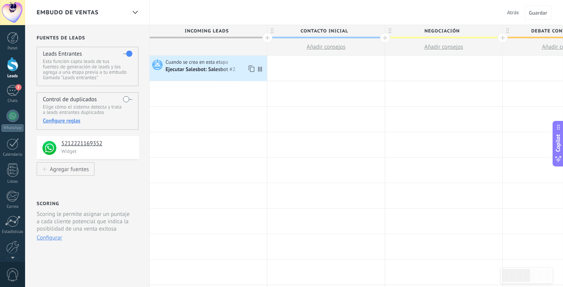
click at [198, 72] on div "Ejecutar Salesbot: Salesbot #2" at bounding box center [200, 69] width 71 height 7
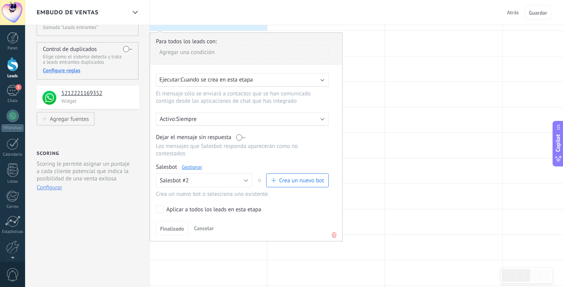
scroll to position [51, 0]
click at [221, 172] on button "Salesbot #2" at bounding box center [204, 179] width 96 height 14
click at [270, 154] on div "Para todos los leads con: Agregar una condición Ejecutar: Cuando se crea en est…" at bounding box center [246, 136] width 193 height 209
click at [233, 76] on span "Cuando se crea en esta etapa" at bounding box center [216, 78] width 72 height 7
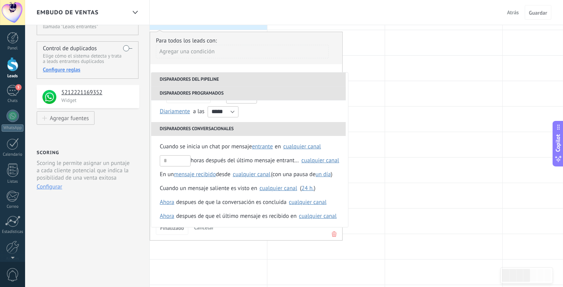
scroll to position [0, 0]
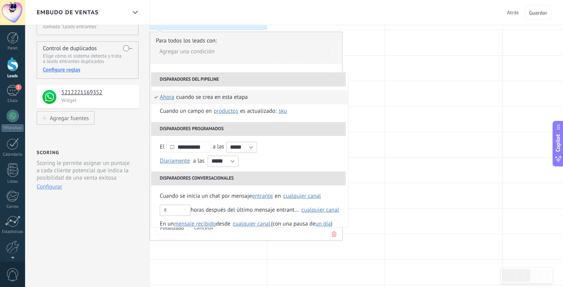
click at [212, 82] on li "Disparadores del pipeline" at bounding box center [248, 79] width 194 height 14
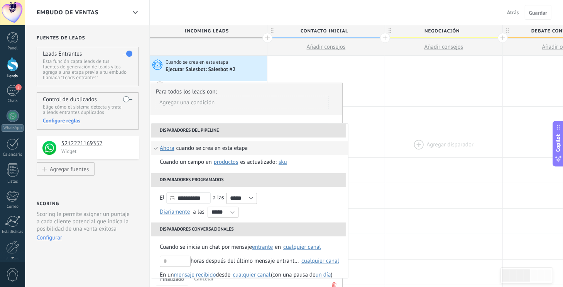
click at [387, 136] on div at bounding box center [443, 144] width 117 height 25
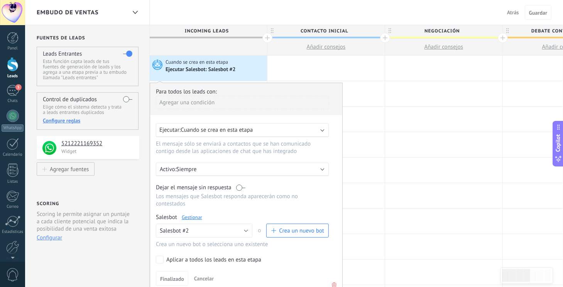
click at [196, 89] on div "Para todos los leads con:" at bounding box center [246, 91] width 180 height 7
click at [209, 78] on div "Cuando se crea en esta etapa Ejecutar Salesbot: Salesbot #2" at bounding box center [208, 68] width 117 height 25
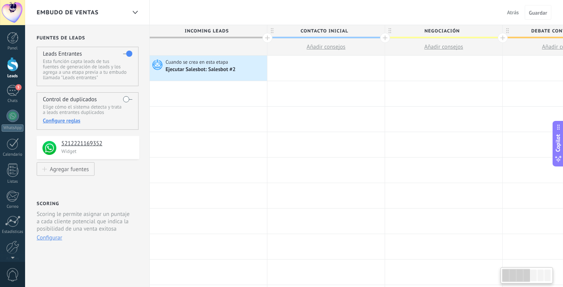
click at [226, 72] on div "Ejecutar Salesbot: Salesbot #2" at bounding box center [200, 69] width 71 height 7
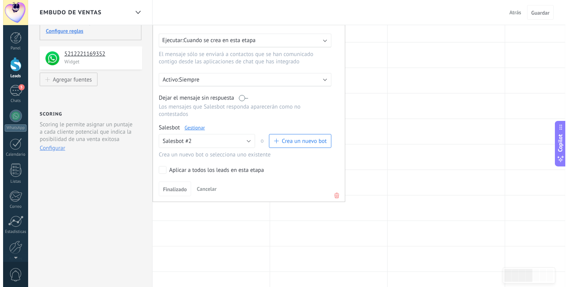
scroll to position [91, 0]
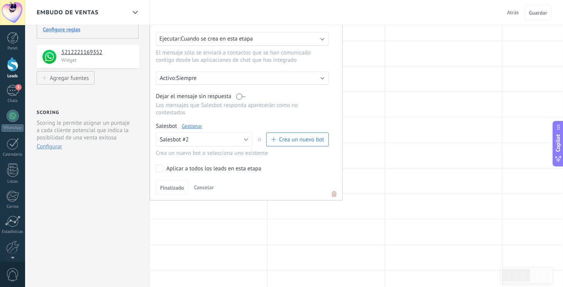
click at [240, 96] on label at bounding box center [240, 96] width 9 height 7
click at [241, 165] on div "Aplicar a todos los leads en esta etapa" at bounding box center [213, 169] width 95 height 8
click at [221, 134] on button "Salesbot #2" at bounding box center [204, 139] width 96 height 14
click at [283, 122] on div "Salesbot Gestionar" at bounding box center [242, 125] width 173 height 7
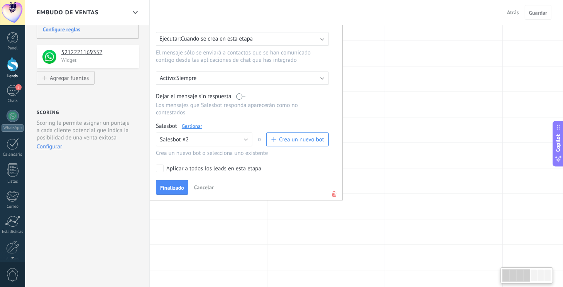
click at [188, 123] on link "Gestionar" at bounding box center [192, 126] width 20 height 7
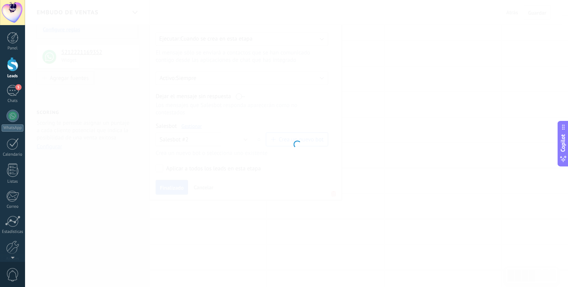
type input "**********"
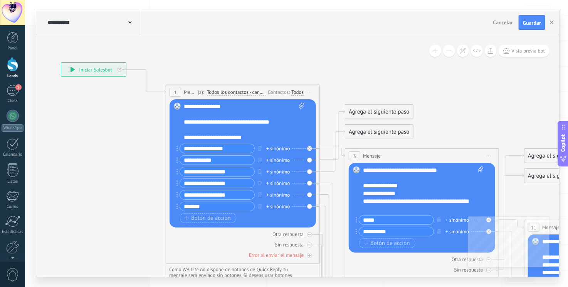
click at [250, 91] on span "Todos los contactos - canales seleccionados" at bounding box center [236, 92] width 59 height 6
click at [250, 91] on button "Todos los contactos - canales seleccionados" at bounding box center [251, 92] width 96 height 14
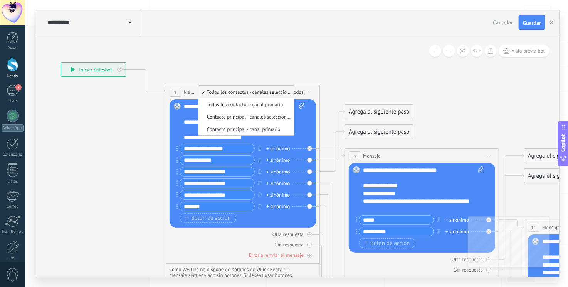
click at [305, 69] on icon at bounding box center [454, 290] width 1173 height 843
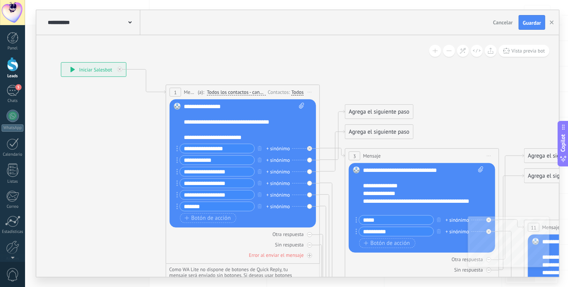
click at [295, 90] on div "Todos" at bounding box center [298, 92] width 12 height 6
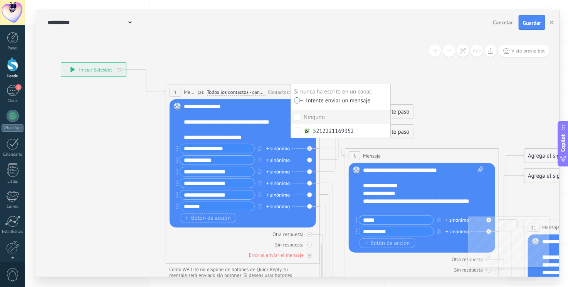
click at [315, 115] on div "Ninguno" at bounding box center [314, 117] width 21 height 8
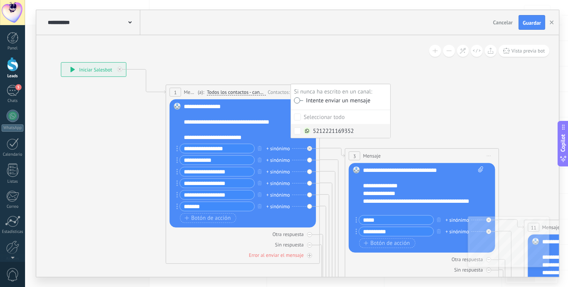
click at [324, 129] on div "5212221169352" at bounding box center [329, 131] width 50 height 8
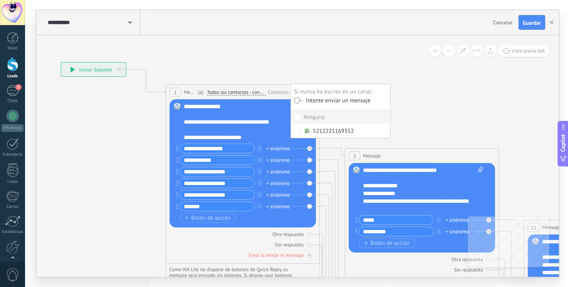
click at [299, 101] on label at bounding box center [298, 100] width 9 height 5
click at [312, 59] on icon at bounding box center [454, 290] width 1173 height 843
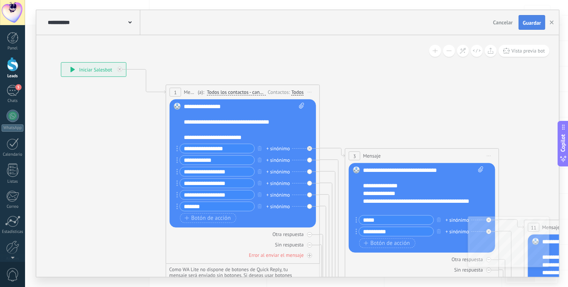
click at [539, 25] on span "Guardar" at bounding box center [532, 22] width 18 height 5
click at [278, 127] on div "**********" at bounding box center [244, 122] width 121 height 39
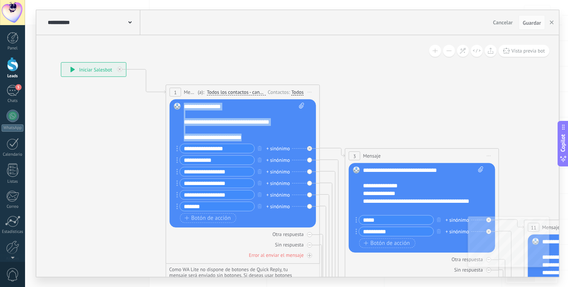
paste div
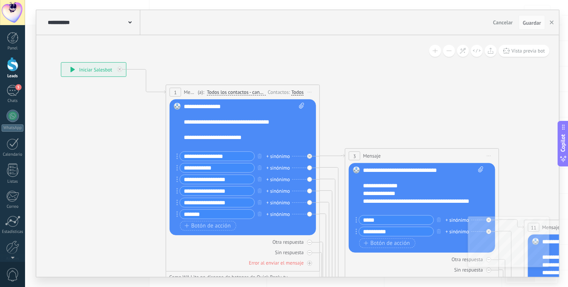
scroll to position [46, 0]
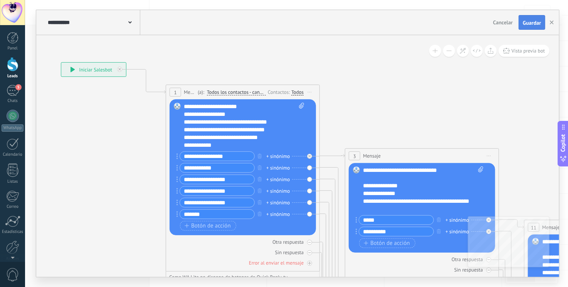
click at [536, 23] on span "Guardar" at bounding box center [532, 22] width 18 height 5
click at [279, 157] on div "+ sinónimo" at bounding box center [278, 156] width 24 height 8
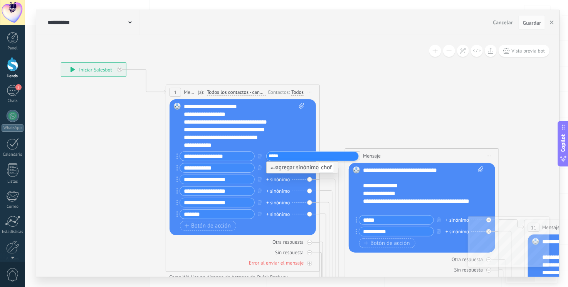
type input "******"
type input "**********"
type input "****"
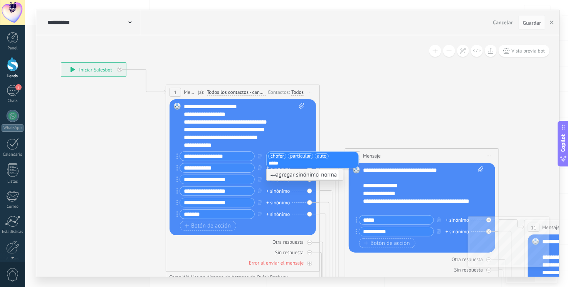
type input "******"
type input "*"
click at [223, 170] on input "**********" at bounding box center [217, 167] width 74 height 9
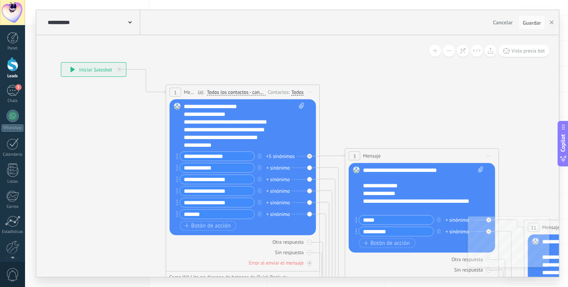
click at [275, 169] on div "+ sinónimo" at bounding box center [278, 168] width 24 height 8
type input "****"
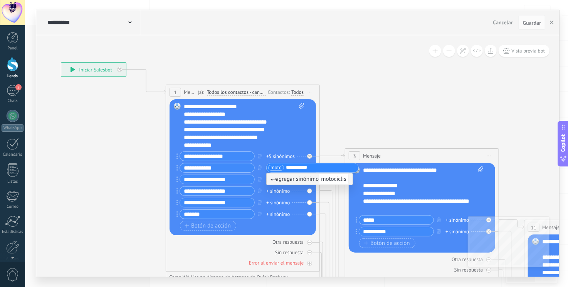
type input "**********"
type input "*"
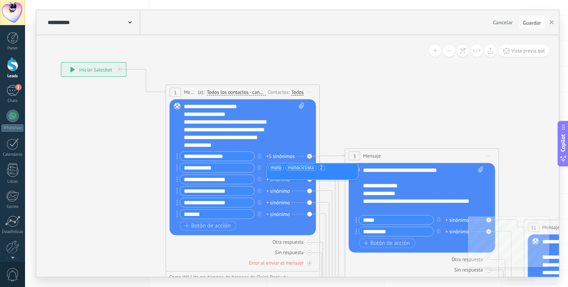
click at [278, 214] on div "+ sinónimo" at bounding box center [278, 214] width 24 height 8
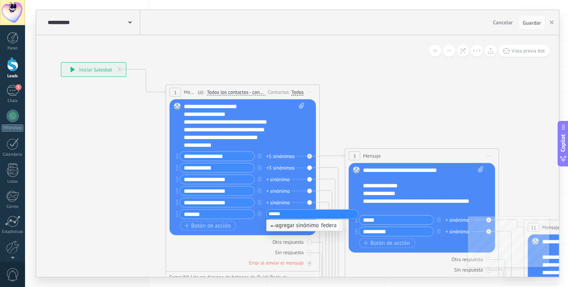
type input "*******"
click at [281, 189] on div "+ sinónimo" at bounding box center [278, 191] width 24 height 8
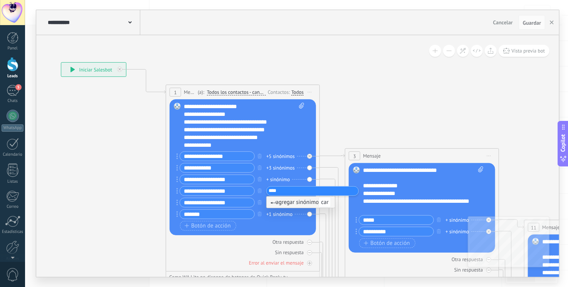
type input "*****"
type input "*"
click at [282, 178] on div "+ sinónimo" at bounding box center [278, 179] width 24 height 8
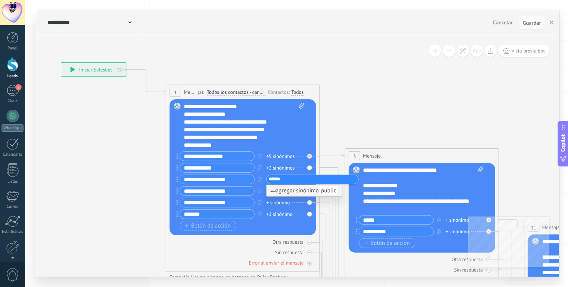
type input "*******"
type input "*"
click at [280, 202] on div "+ sinónimo" at bounding box center [278, 203] width 24 height 8
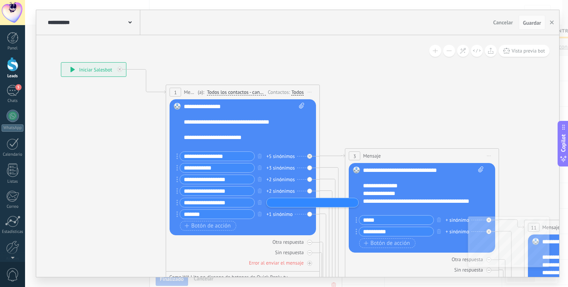
type input "*"
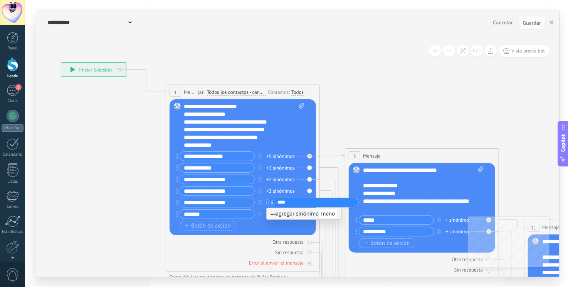
type input "*****"
click at [339, 111] on icon at bounding box center [454, 290] width 1173 height 843
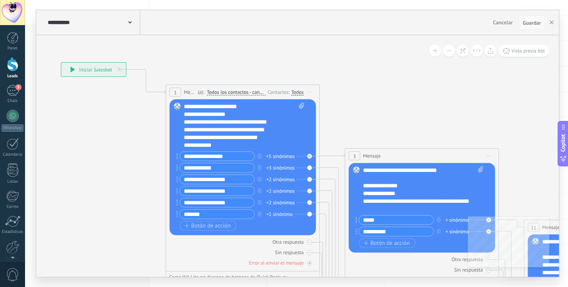
click at [532, 23] on span "Guardar" at bounding box center [532, 22] width 18 height 5
click at [395, 89] on icon at bounding box center [454, 290] width 1173 height 843
click at [551, 24] on icon "button" at bounding box center [552, 22] width 4 height 4
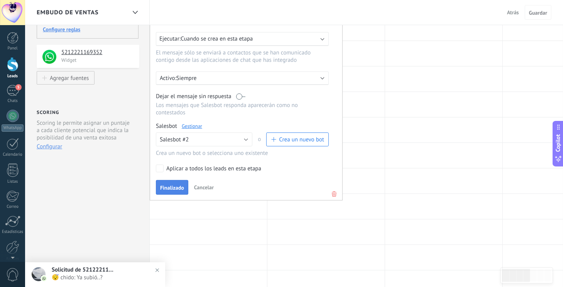
click at [177, 185] on span "Finalizado" at bounding box center [172, 187] width 24 height 5
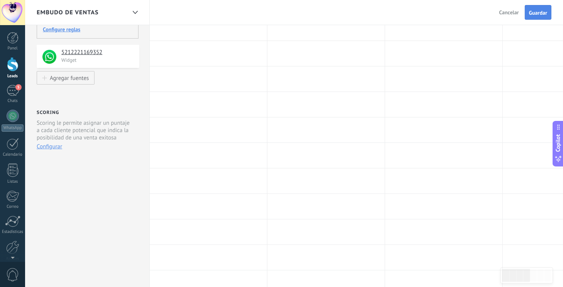
click at [541, 15] on span "Guardar" at bounding box center [538, 12] width 18 height 5
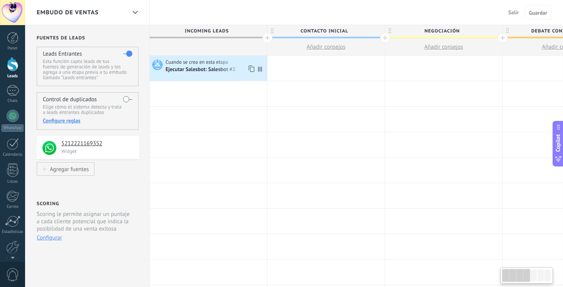
click at [179, 66] on div "Ejecutar Salesbot: Salesbot #2" at bounding box center [214, 70] width 99 height 8
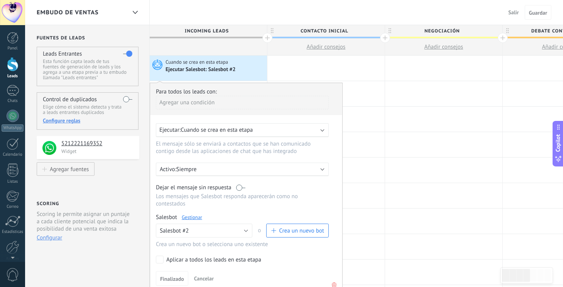
click at [191, 214] on link "Gestionar" at bounding box center [192, 217] width 20 height 7
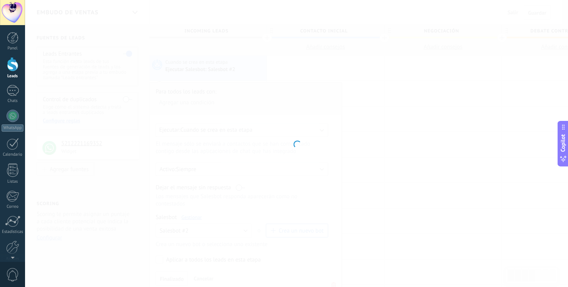
type input "**********"
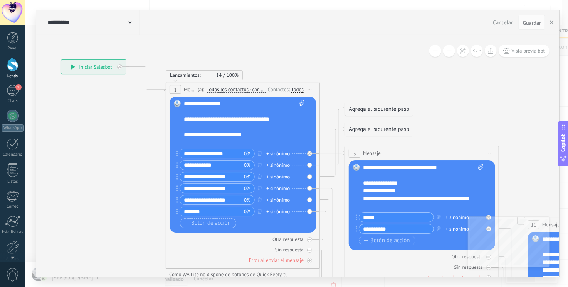
click at [278, 154] on div "+ sinónimo" at bounding box center [278, 154] width 24 height 8
type input "*"
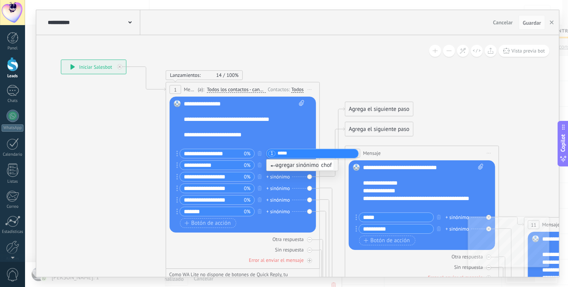
type input "******"
type input "*"
type input "**********"
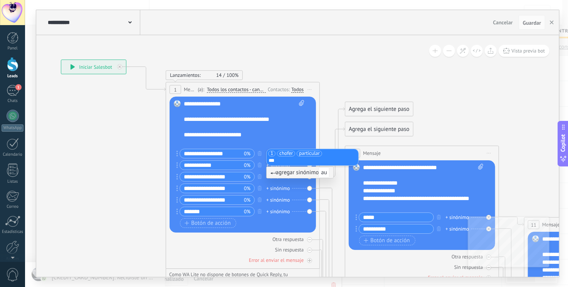
type input "****"
click at [381, 71] on icon at bounding box center [454, 288] width 1173 height 843
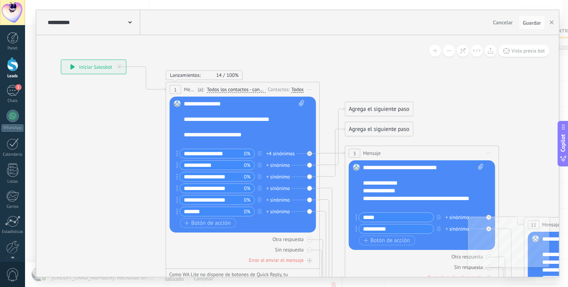
click at [301, 120] on span at bounding box center [300, 123] width 7 height 46
click input "Subir" at bounding box center [0, 0] width 0 height 0
click at [534, 22] on span "Guardar" at bounding box center [532, 22] width 18 height 5
click at [551, 24] on use "button" at bounding box center [552, 22] width 4 height 4
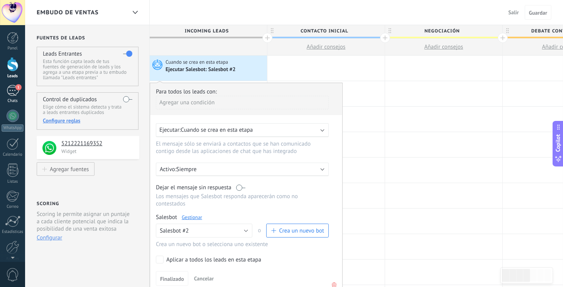
click at [15, 94] on div "1" at bounding box center [13, 90] width 12 height 11
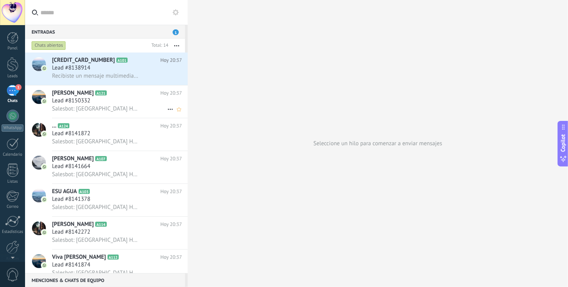
click at [116, 104] on div "Lead #8150332" at bounding box center [117, 101] width 130 height 8
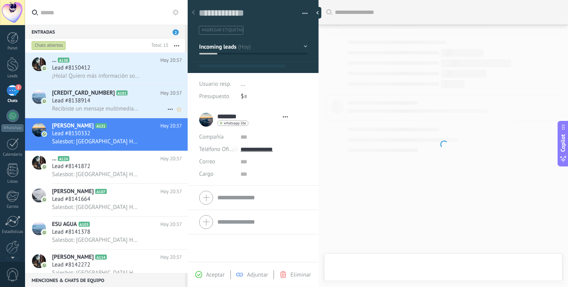
type textarea "**********"
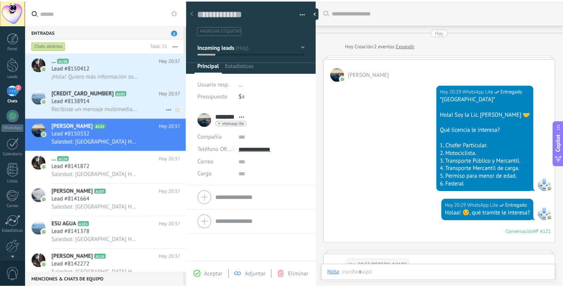
scroll to position [11, 0]
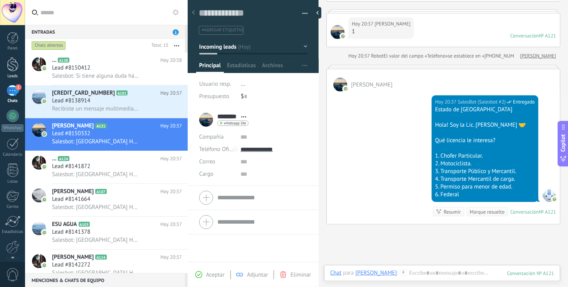
click at [8, 69] on div at bounding box center [13, 64] width 12 height 14
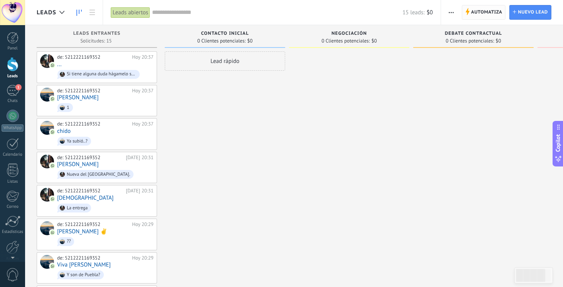
click at [494, 9] on span "Automatiza" at bounding box center [486, 12] width 31 height 14
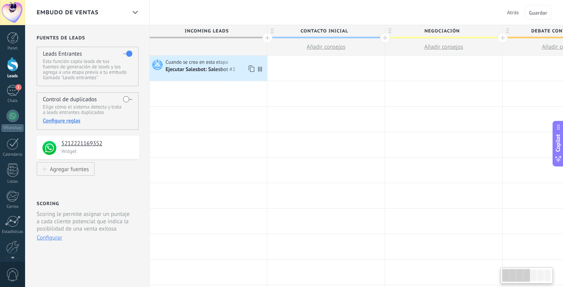
click at [224, 70] on div "Ejecutar Salesbot: Salesbot #2" at bounding box center [200, 69] width 71 height 7
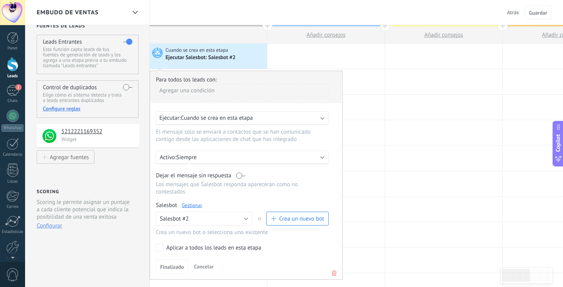
scroll to position [10, 0]
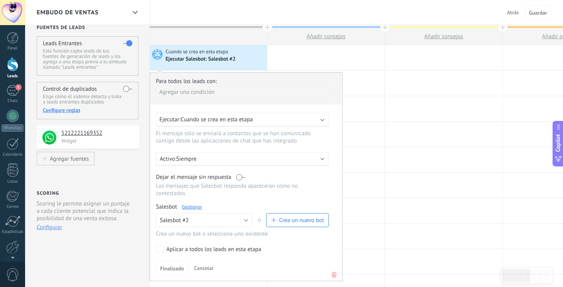
click at [243, 120] on span "Cuando se crea en esta etapa" at bounding box center [216, 119] width 72 height 7
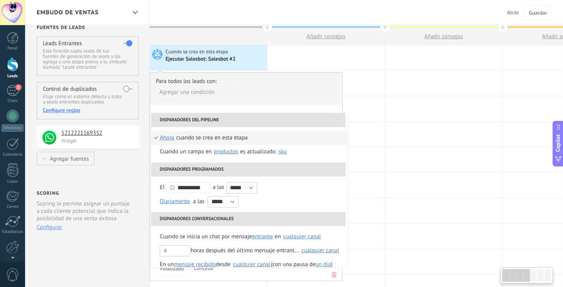
click at [298, 92] on div "Agregar una condición" at bounding box center [242, 91] width 173 height 13
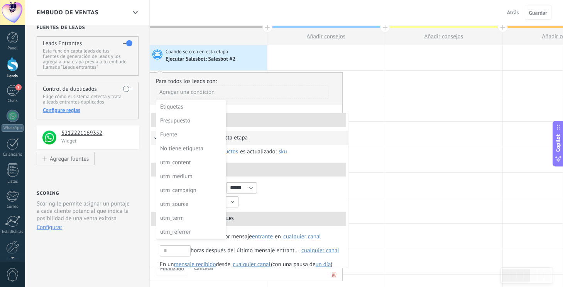
click at [287, 80] on div at bounding box center [246, 172] width 192 height 201
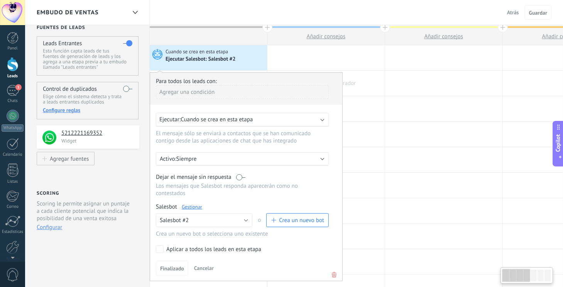
click at [362, 90] on div at bounding box center [325, 83] width 117 height 25
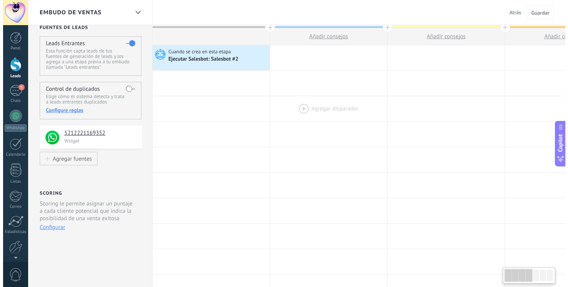
scroll to position [0, 0]
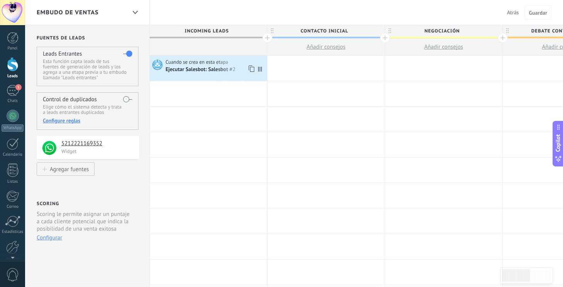
click at [206, 60] on span "Cuando se crea en esta etapa" at bounding box center [197, 62] width 64 height 7
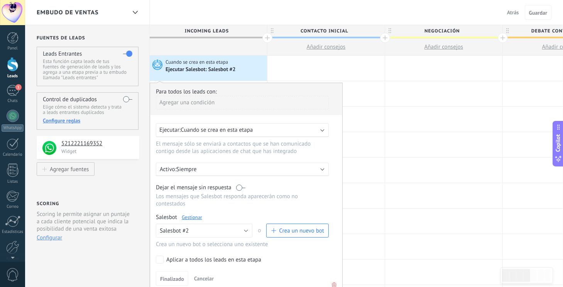
click at [194, 214] on link "Gestionar" at bounding box center [192, 217] width 20 height 7
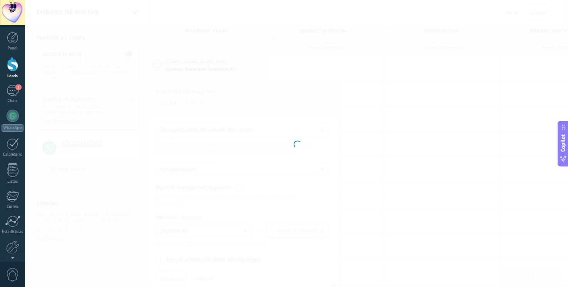
type input "**********"
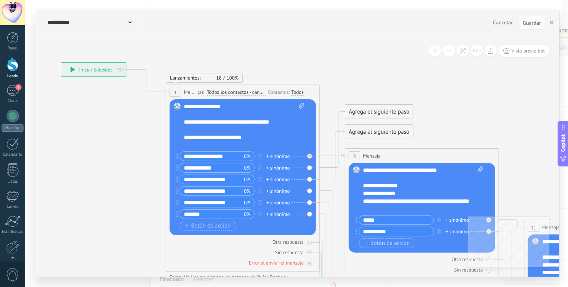
click at [250, 92] on span "Todos los contactos - canales seleccionados" at bounding box center [236, 92] width 59 height 6
click at [250, 92] on button "Todos los contactos - canales seleccionados" at bounding box center [251, 92] width 96 height 14
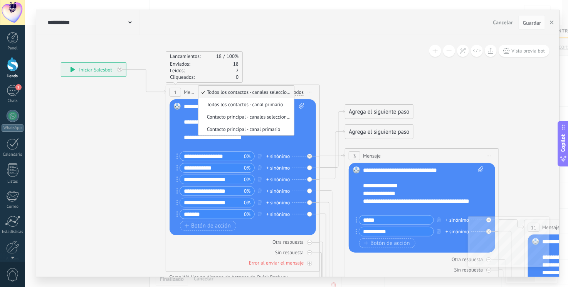
click at [281, 74] on div "Lanzamientos: 18 100% Enviados: 18 Leídos: 2 Cliqueados: 0" at bounding box center [243, 66] width 154 height 31
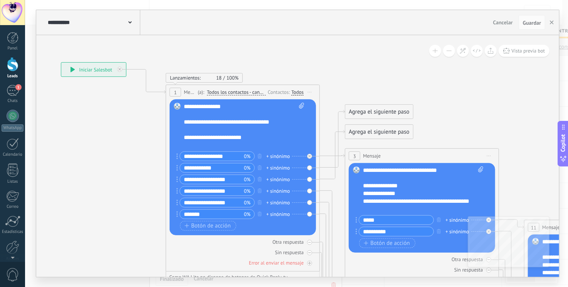
click at [297, 93] on div "Todos" at bounding box center [298, 92] width 12 height 6
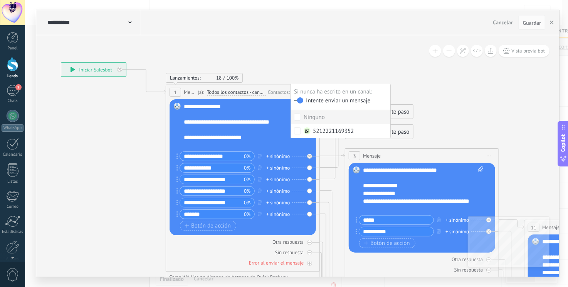
click at [270, 111] on div "**********" at bounding box center [244, 126] width 121 height 46
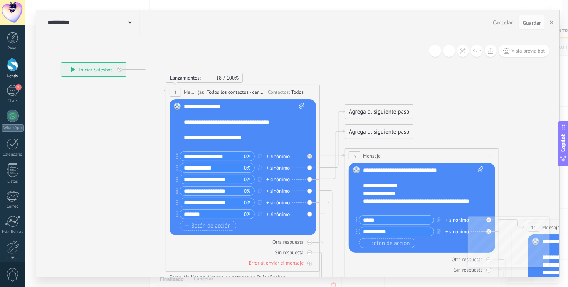
click at [299, 92] on div "Todos" at bounding box center [298, 92] width 12 height 6
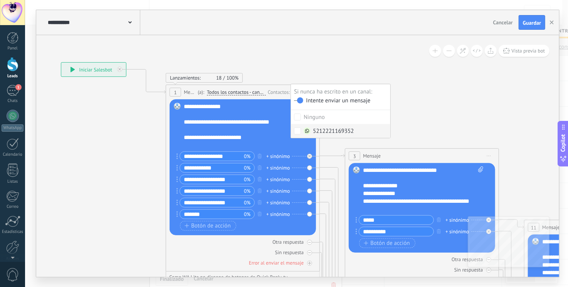
click at [278, 116] on div "**********" at bounding box center [244, 126] width 121 height 46
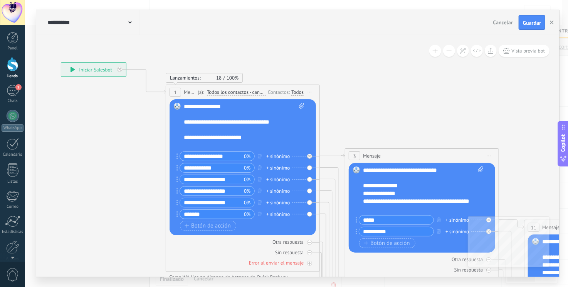
click at [313, 93] on span "Iniciar vista previa aquí Cambiar nombre Duplicar [GEOGRAPHIC_DATA]" at bounding box center [310, 91] width 12 height 11
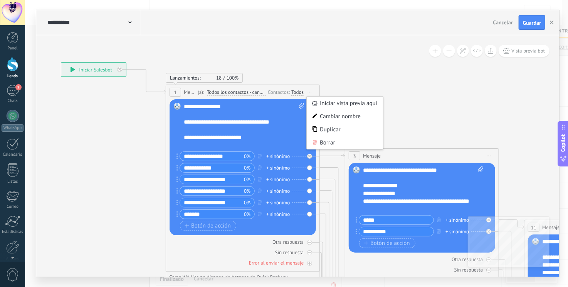
click at [278, 103] on div "**********" at bounding box center [244, 126] width 121 height 46
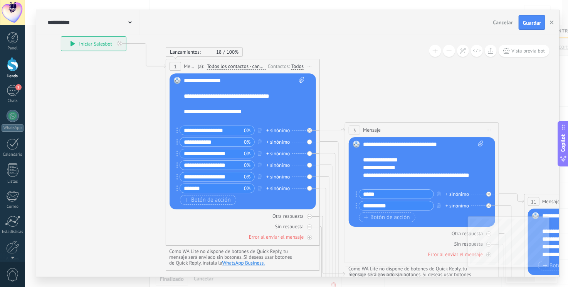
scroll to position [46, 0]
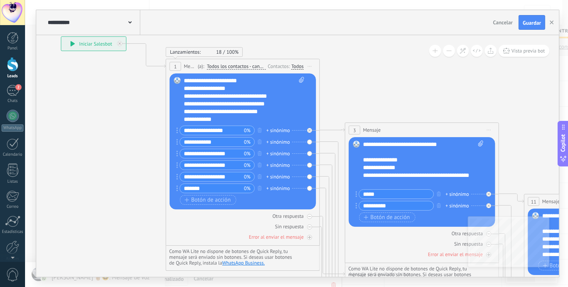
click at [504, 24] on span "Cancelar" at bounding box center [504, 22] width 20 height 7
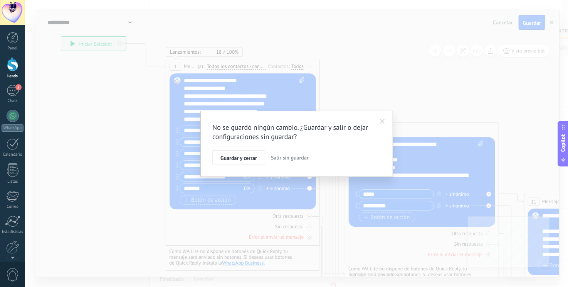
click at [294, 154] on span "Salir sin guardar" at bounding box center [290, 157] width 38 height 7
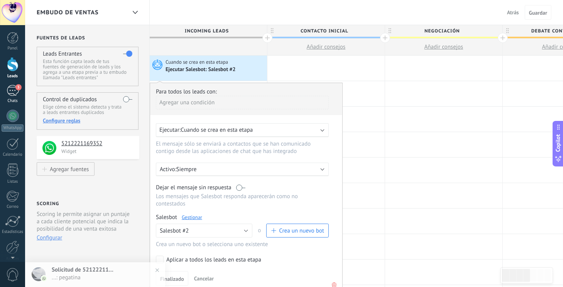
click at [12, 93] on div "3" at bounding box center [13, 90] width 12 height 11
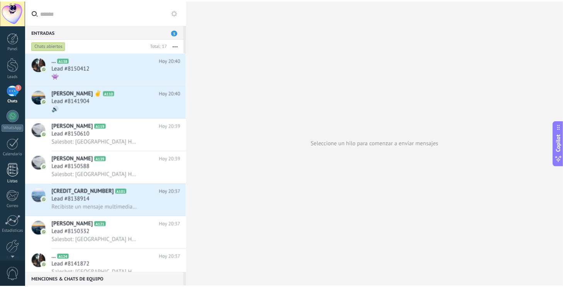
scroll to position [34, 0]
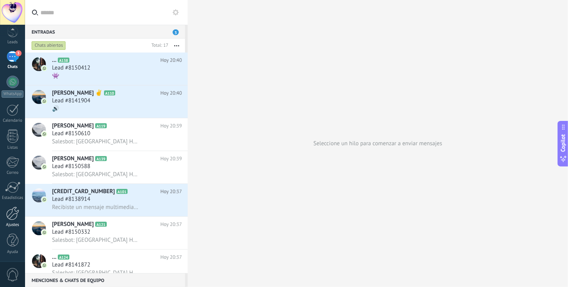
click at [14, 208] on div at bounding box center [12, 212] width 13 height 13
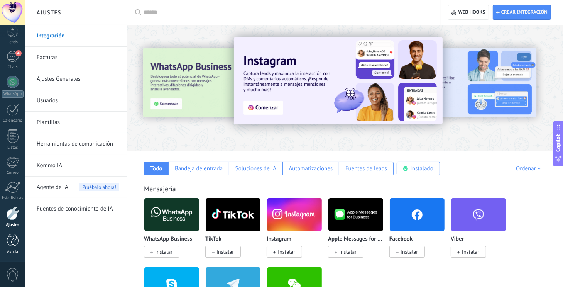
click at [15, 240] on div at bounding box center [13, 239] width 12 height 13
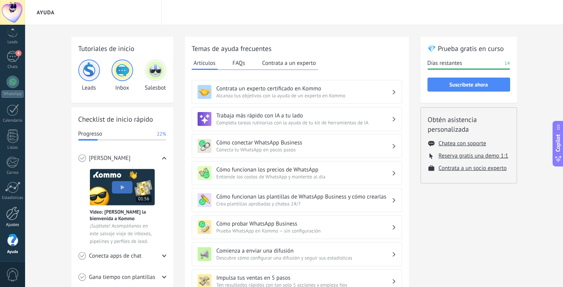
click at [17, 209] on div at bounding box center [12, 212] width 13 height 13
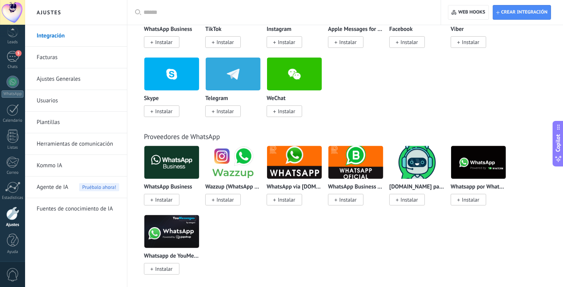
scroll to position [210, 0]
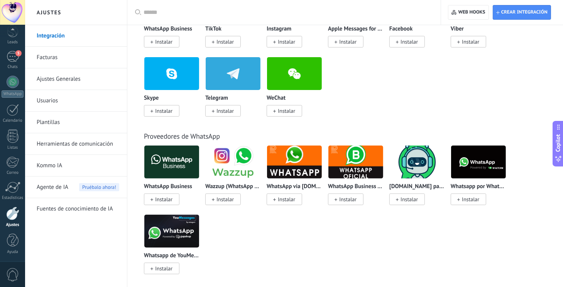
click at [421, 166] on img at bounding box center [416, 161] width 55 height 37
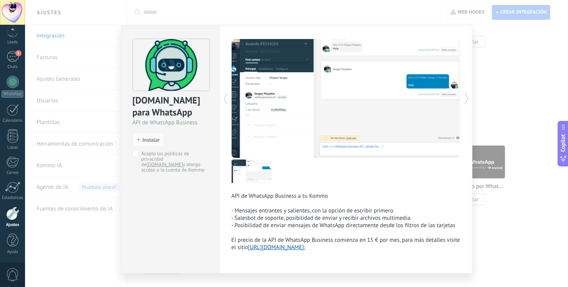
click at [547, 118] on div "[DOMAIN_NAME] para WhatsApp API de WhatsApp Business install Instalar Acepto la…" at bounding box center [296, 143] width 543 height 287
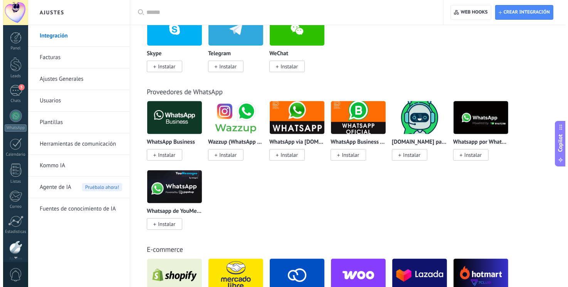
scroll to position [34, 0]
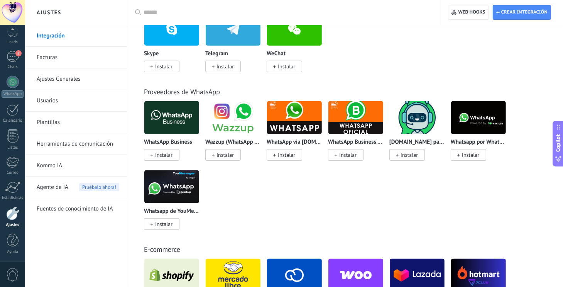
click at [15, 271] on span "0" at bounding box center [12, 274] width 13 height 13
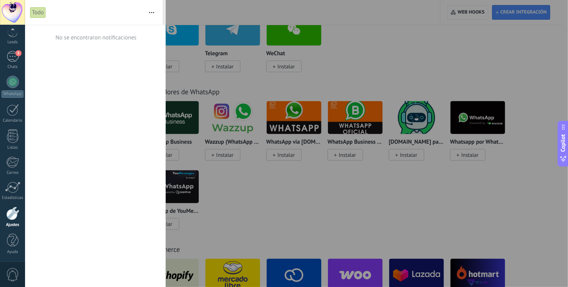
click at [148, 10] on button "button" at bounding box center [151, 12] width 17 height 25
click at [116, 31] on span "Silenciar" at bounding box center [114, 32] width 22 height 15
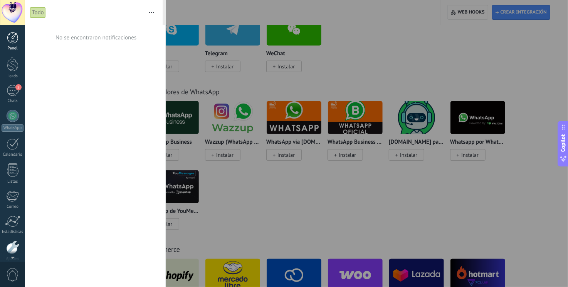
click at [12, 34] on div at bounding box center [13, 38] width 12 height 12
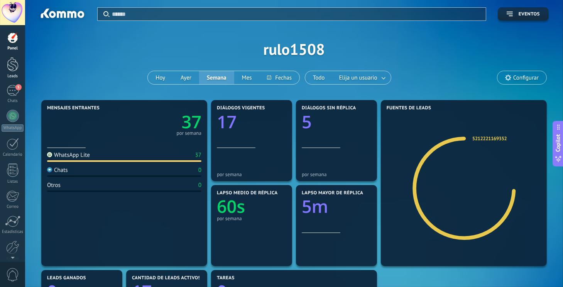
click at [14, 66] on div at bounding box center [13, 64] width 12 height 14
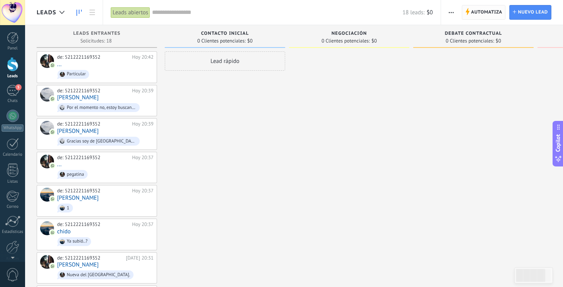
click at [483, 7] on span "Automatiza" at bounding box center [486, 12] width 31 height 14
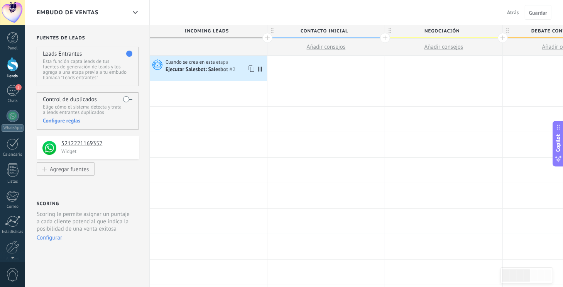
click at [211, 73] on div "Ejecutar Salesbot: Salesbot #2" at bounding box center [200, 69] width 71 height 7
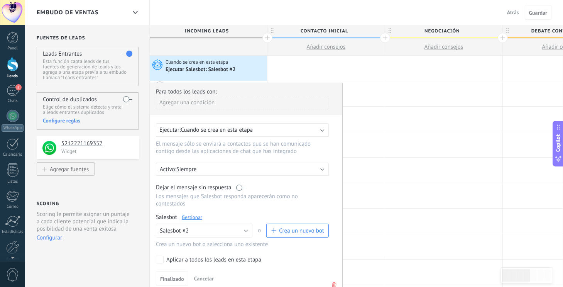
click at [191, 214] on link "Gestionar" at bounding box center [192, 217] width 20 height 7
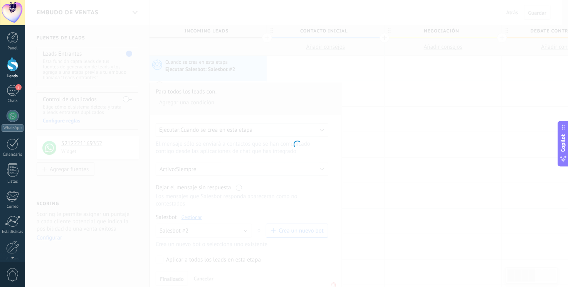
type input "**********"
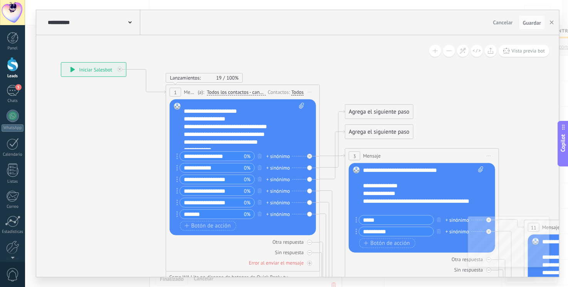
scroll to position [46, 0]
click at [280, 158] on div "+ sinónimo" at bounding box center [278, 156] width 24 height 8
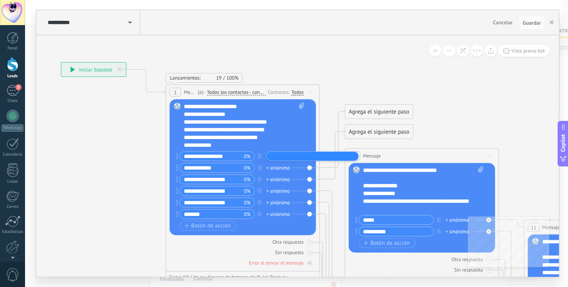
type input "*"
type input "******"
type input "**********"
click at [489, 81] on icon at bounding box center [454, 290] width 1173 height 843
click at [531, 25] on span "Guardar" at bounding box center [532, 22] width 18 height 5
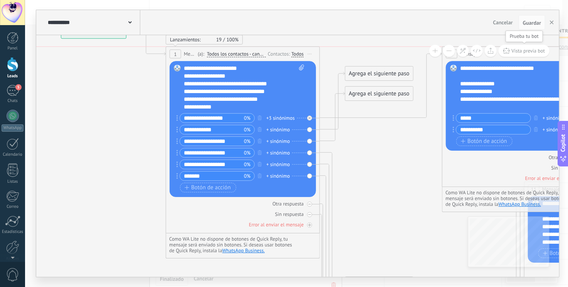
drag, startPoint x: 443, startPoint y: 117, endPoint x: 534, endPoint y: 54, distance: 110.4
click at [534, 54] on div "**********" at bounding box center [297, 155] width 523 height 241
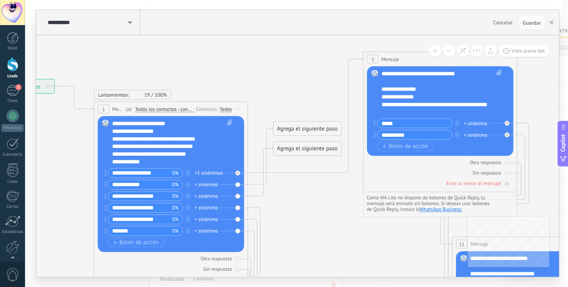
drag, startPoint x: 408, startPoint y: 108, endPoint x: 408, endPoint y: 58, distance: 49.8
click at [408, 58] on div "3 Mensaje ******* (a): Todos los contactos - canales seleccionados Todos los co…" at bounding box center [440, 59] width 153 height 14
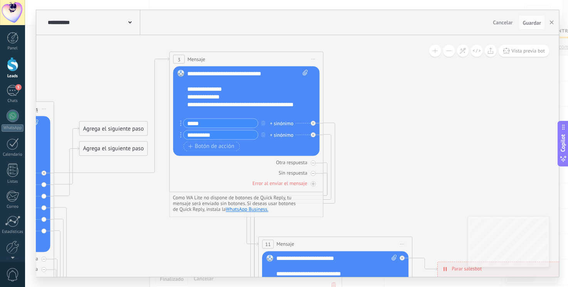
drag, startPoint x: 372, startPoint y: 256, endPoint x: 403, endPoint y: 174, distance: 87.9
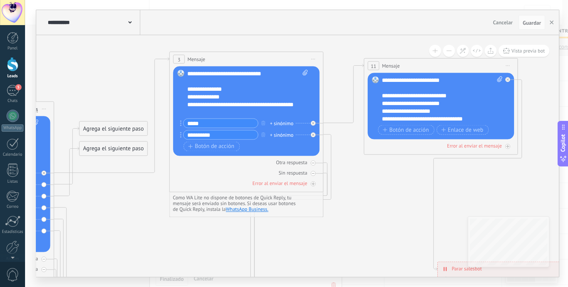
drag, startPoint x: 364, startPoint y: 243, endPoint x: 474, endPoint y: 58, distance: 215.5
click at [474, 59] on div "11 Mensaje ******* (a): Todos los contactos - canales seleccionados Todos los c…" at bounding box center [441, 66] width 153 height 14
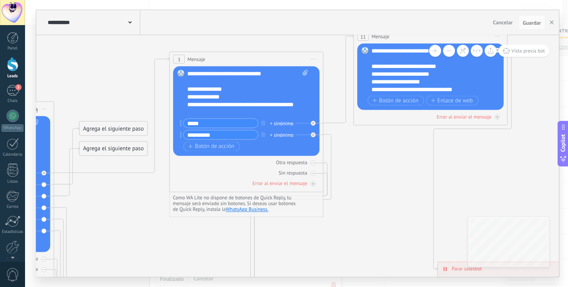
drag, startPoint x: 419, startPoint y: 59, endPoint x: 404, endPoint y: 36, distance: 27.6
click at [404, 36] on div "11 Mensaje ******* (a): Todos los contactos - canales seleccionados Todos los c…" at bounding box center [430, 36] width 153 height 14
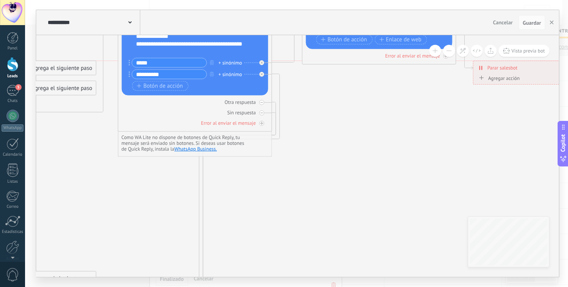
drag, startPoint x: 428, startPoint y: 207, endPoint x: 516, endPoint y: 65, distance: 166.4
click at [516, 65] on span "Parar salesbot" at bounding box center [503, 67] width 30 height 7
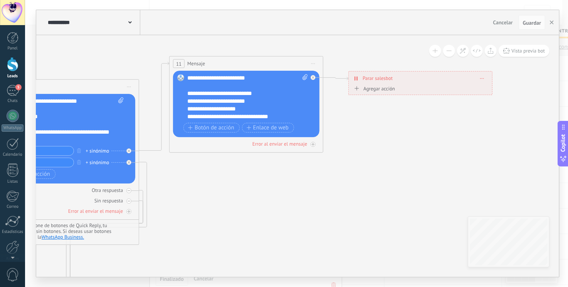
drag, startPoint x: 410, startPoint y: 157, endPoint x: 418, endPoint y: 79, distance: 77.9
click at [418, 79] on div "**********" at bounding box center [420, 77] width 143 height 13
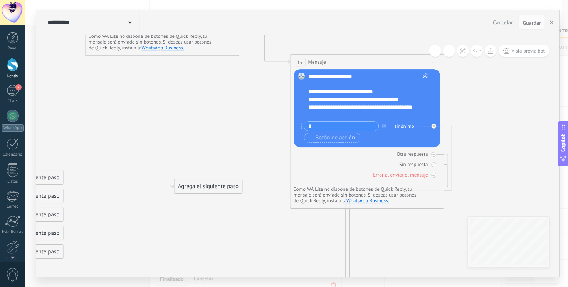
drag, startPoint x: 264, startPoint y: 219, endPoint x: 383, endPoint y: 60, distance: 199.1
click at [383, 60] on div "13 Mensaje ******* (a): Todos los contactos - canales seleccionados Todos los c…" at bounding box center [367, 62] width 153 height 14
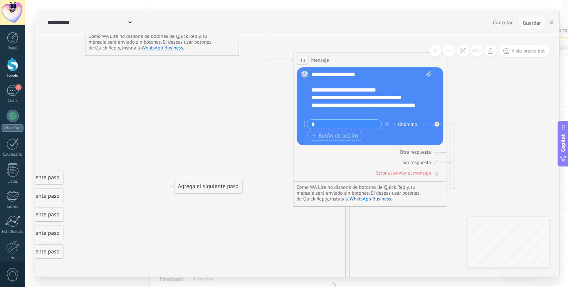
click at [383, 60] on div "13 Mensaje ******* (a): Todos los contactos - canales seleccionados Todos los c…" at bounding box center [370, 60] width 153 height 14
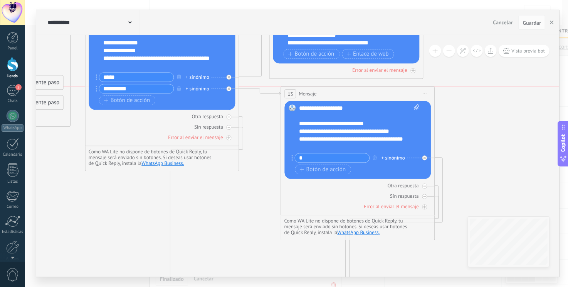
drag, startPoint x: 380, startPoint y: 179, endPoint x: 368, endPoint y: 95, distance: 84.5
click at [368, 95] on div "13 Mensaje ******* (a): Todos los contactos - canales seleccionados Todos los c…" at bounding box center [358, 94] width 153 height 14
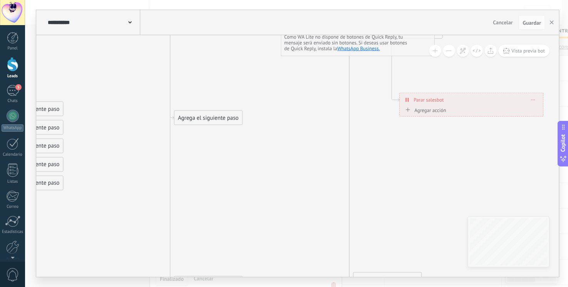
drag, startPoint x: 420, startPoint y: 220, endPoint x: 470, endPoint y: 96, distance: 133.9
click at [470, 96] on div "**********" at bounding box center [471, 99] width 143 height 13
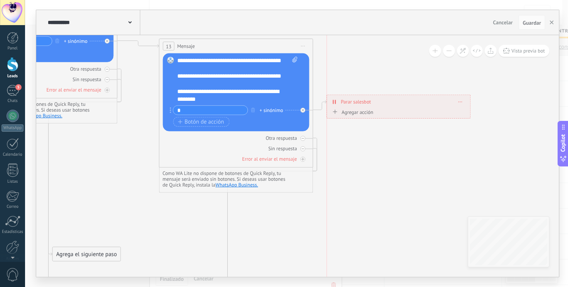
drag, startPoint x: 351, startPoint y: 233, endPoint x: 393, endPoint y: 101, distance: 138.2
click at [393, 101] on div "**********" at bounding box center [398, 101] width 143 height 13
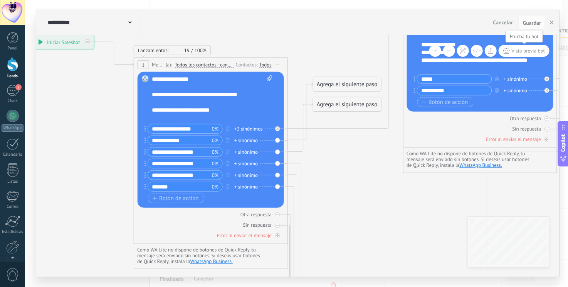
click at [515, 51] on span "Vista previa bot" at bounding box center [529, 50] width 34 height 7
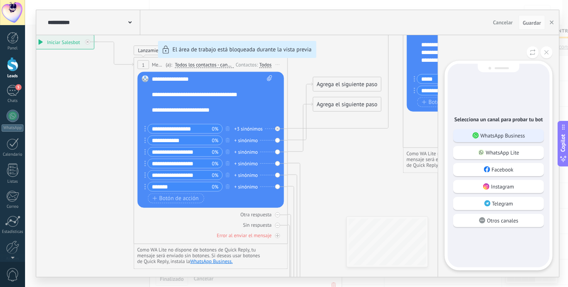
click at [506, 134] on p "WhatsApp Business" at bounding box center [503, 135] width 45 height 7
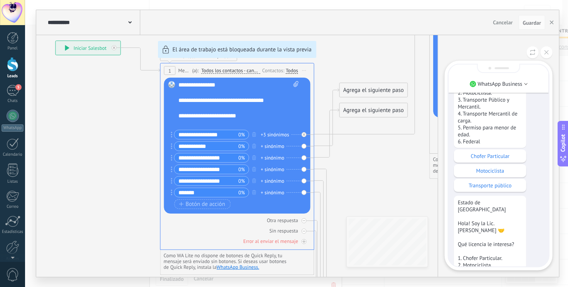
scroll to position [-132, 0]
click at [490, 160] on p "Chofer Particular" at bounding box center [490, 156] width 65 height 7
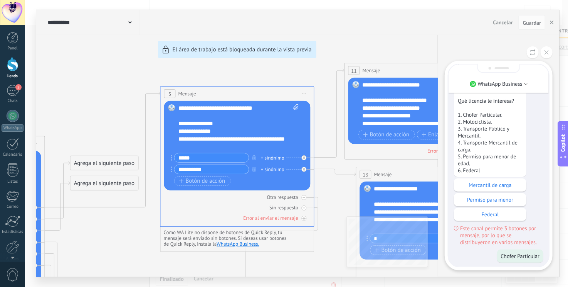
scroll to position [0, 0]
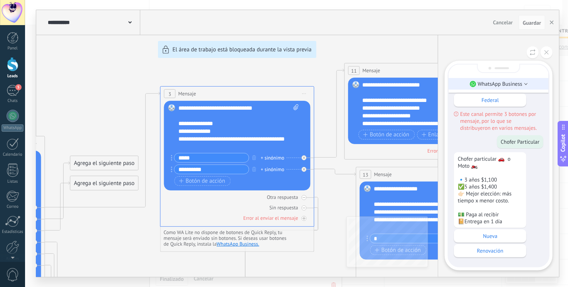
click at [510, 86] on p "WhatsApp Business" at bounding box center [500, 83] width 45 height 7
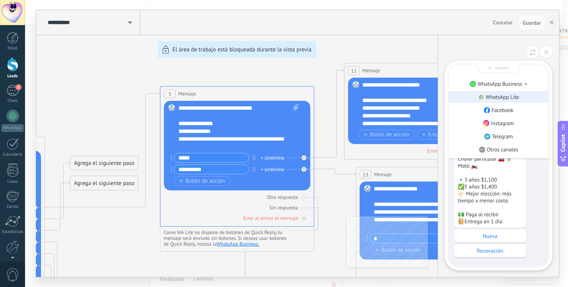
click at [511, 94] on p "WhatsApp Lite" at bounding box center [503, 96] width 34 height 7
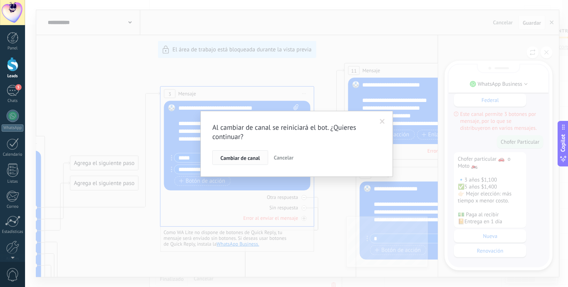
click at [245, 160] on span "Cambiar de canal" at bounding box center [240, 157] width 39 height 5
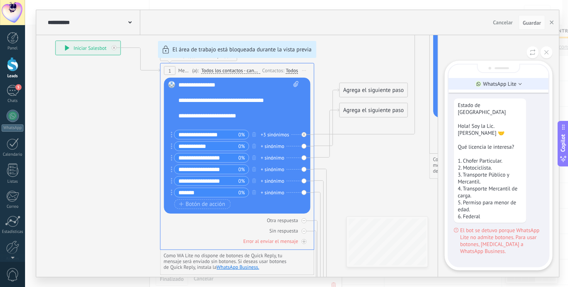
click at [504, 84] on p "WhatsApp Lite" at bounding box center [501, 83] width 34 height 7
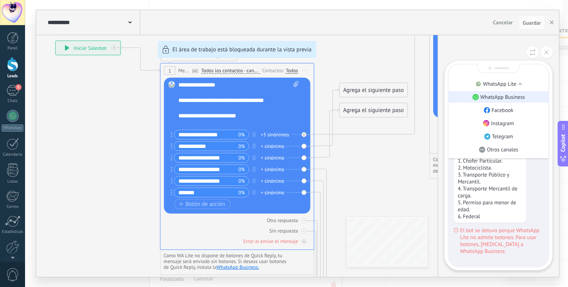
click at [512, 91] on li "WhatsApp Business" at bounding box center [499, 97] width 100 height 12
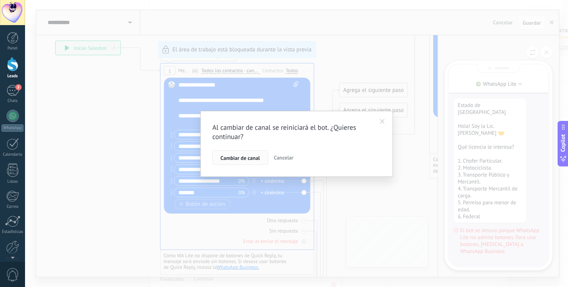
click at [242, 155] on span "Cambiar de canal" at bounding box center [240, 157] width 39 height 5
